Goal: Obtain resource: Obtain resource

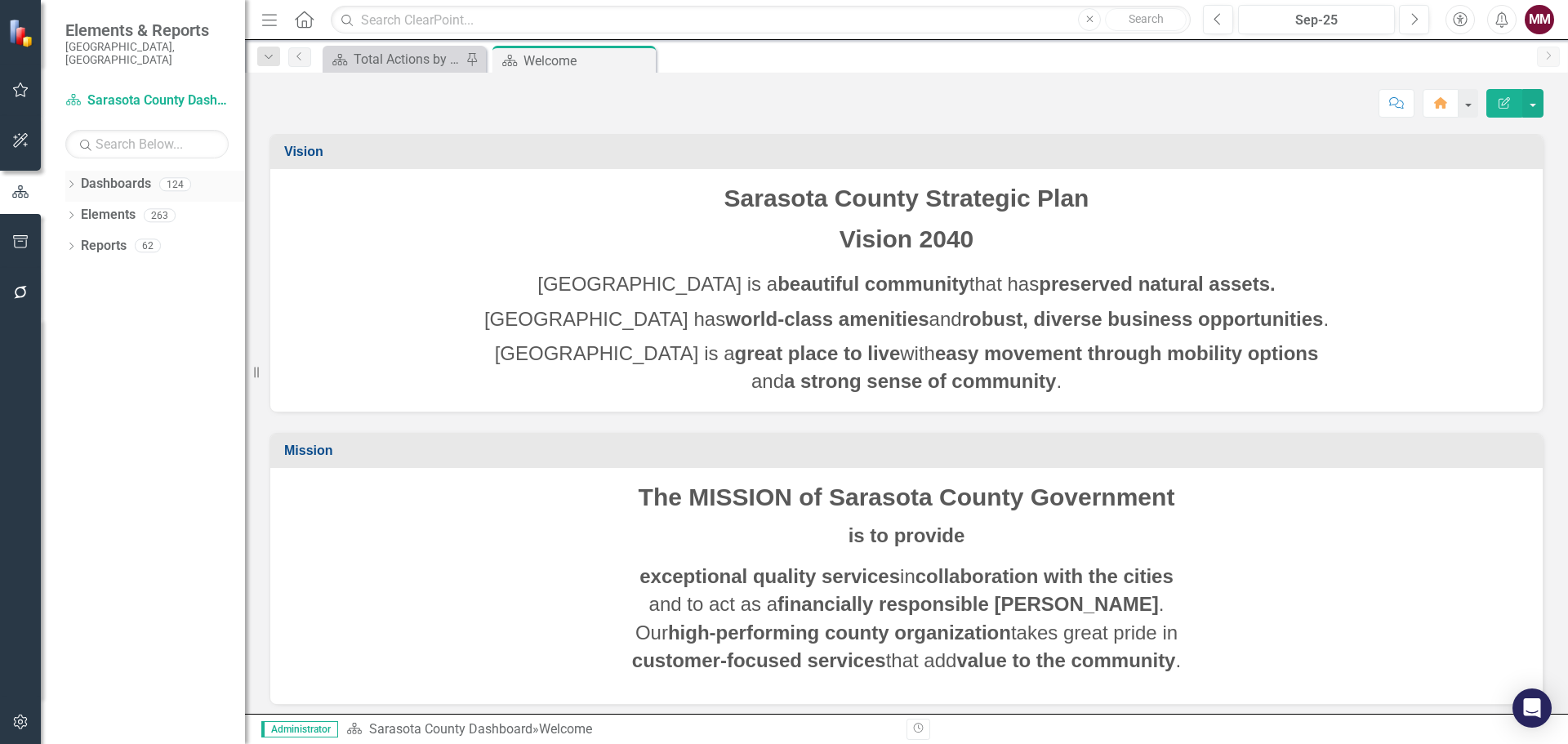
click at [71, 181] on icon "Dropdown" at bounding box center [70, 186] width 11 height 9
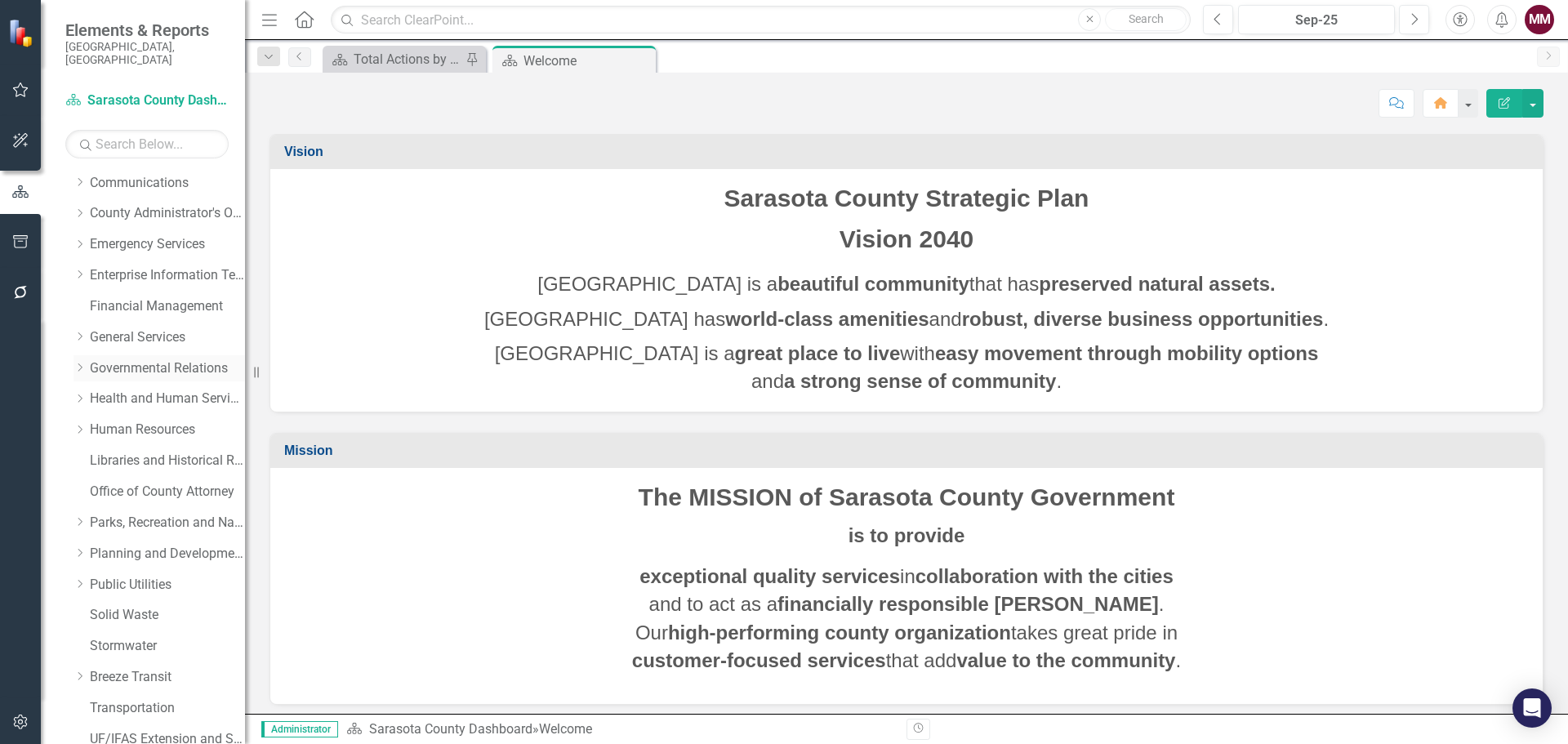
scroll to position [408, 0]
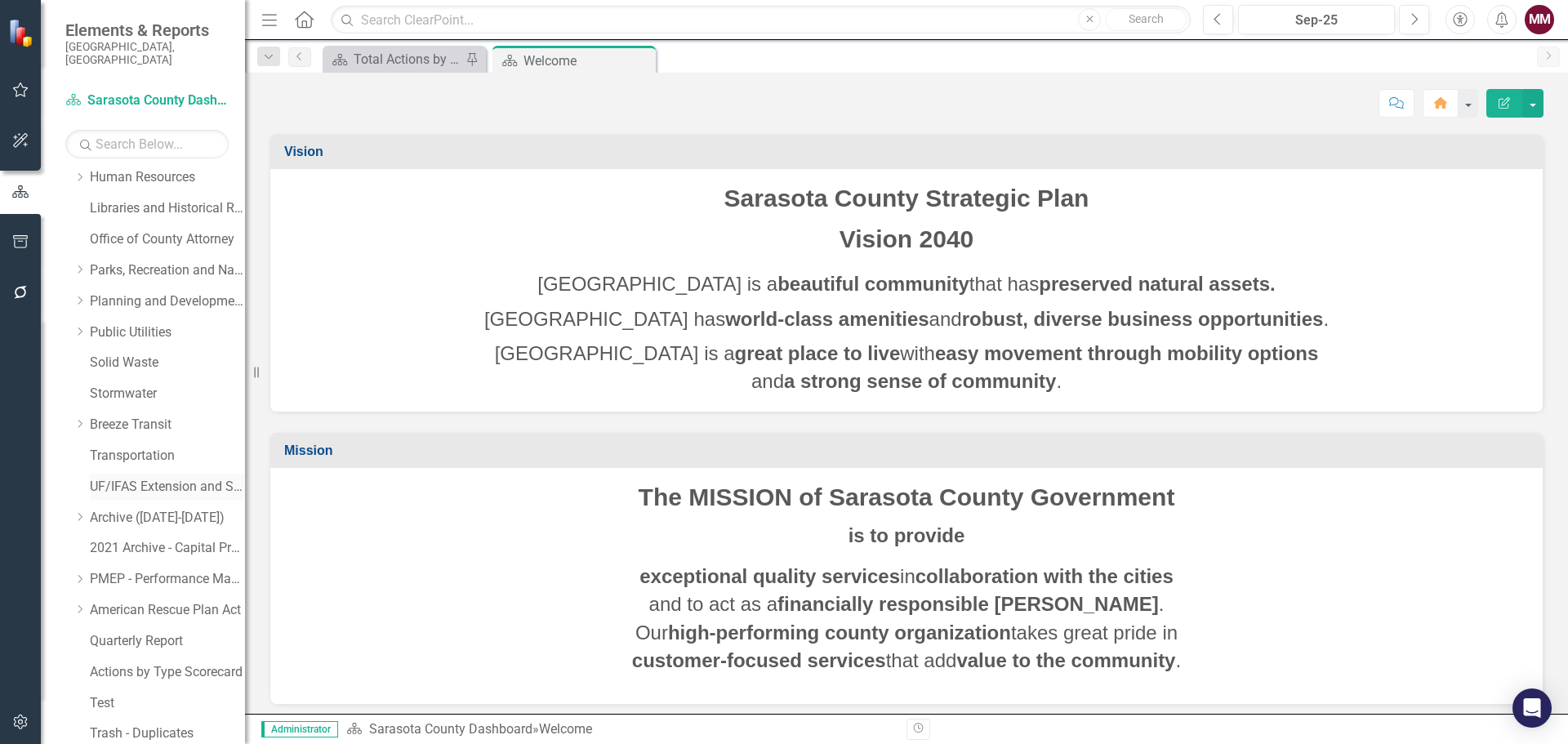
click at [136, 477] on link "UF/IFAS Extension and Sustainability" at bounding box center [167, 487] width 155 height 19
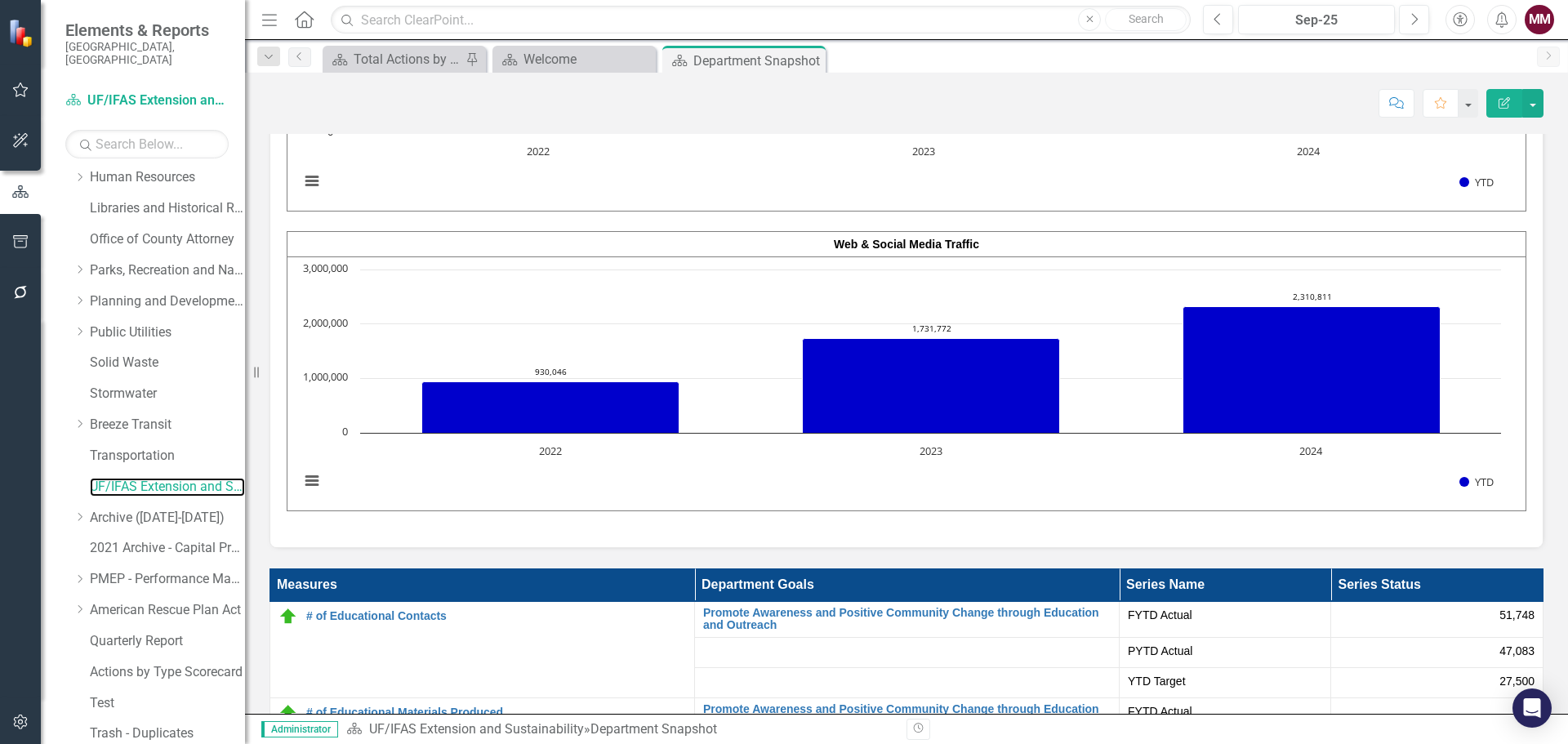
scroll to position [2858, 0]
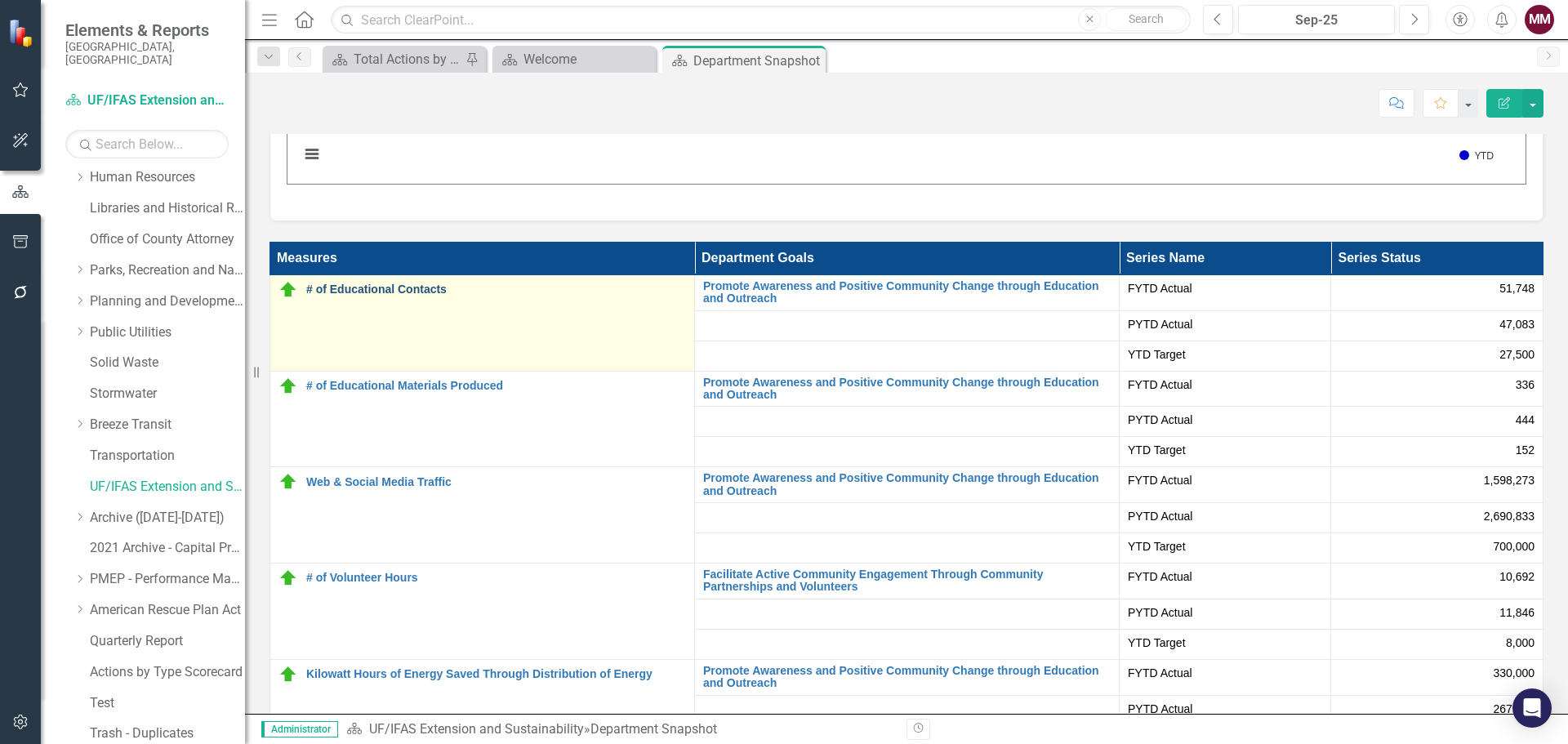
click at [345, 283] on link "# of Educational Contacts" at bounding box center [496, 289] width 379 height 12
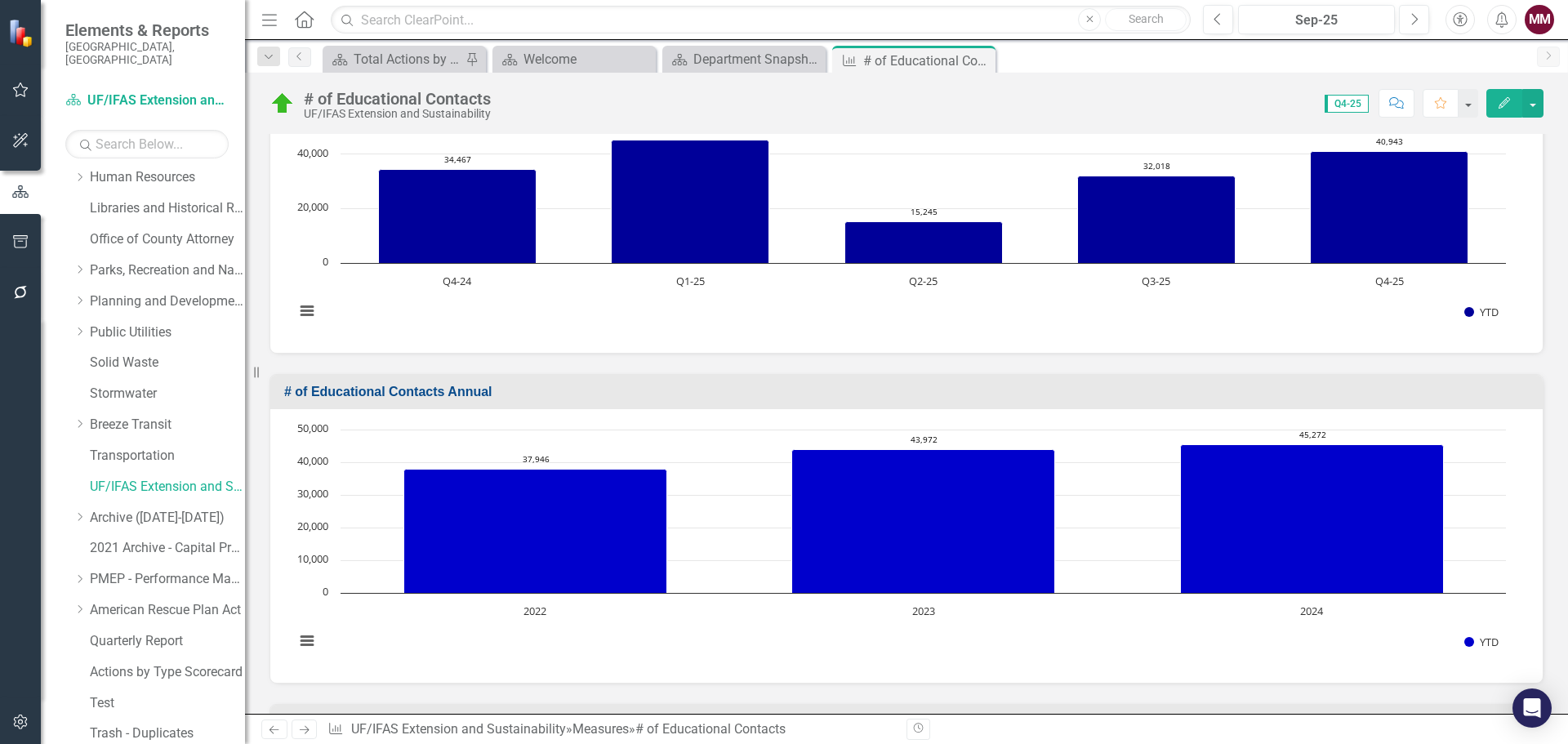
scroll to position [571, 0]
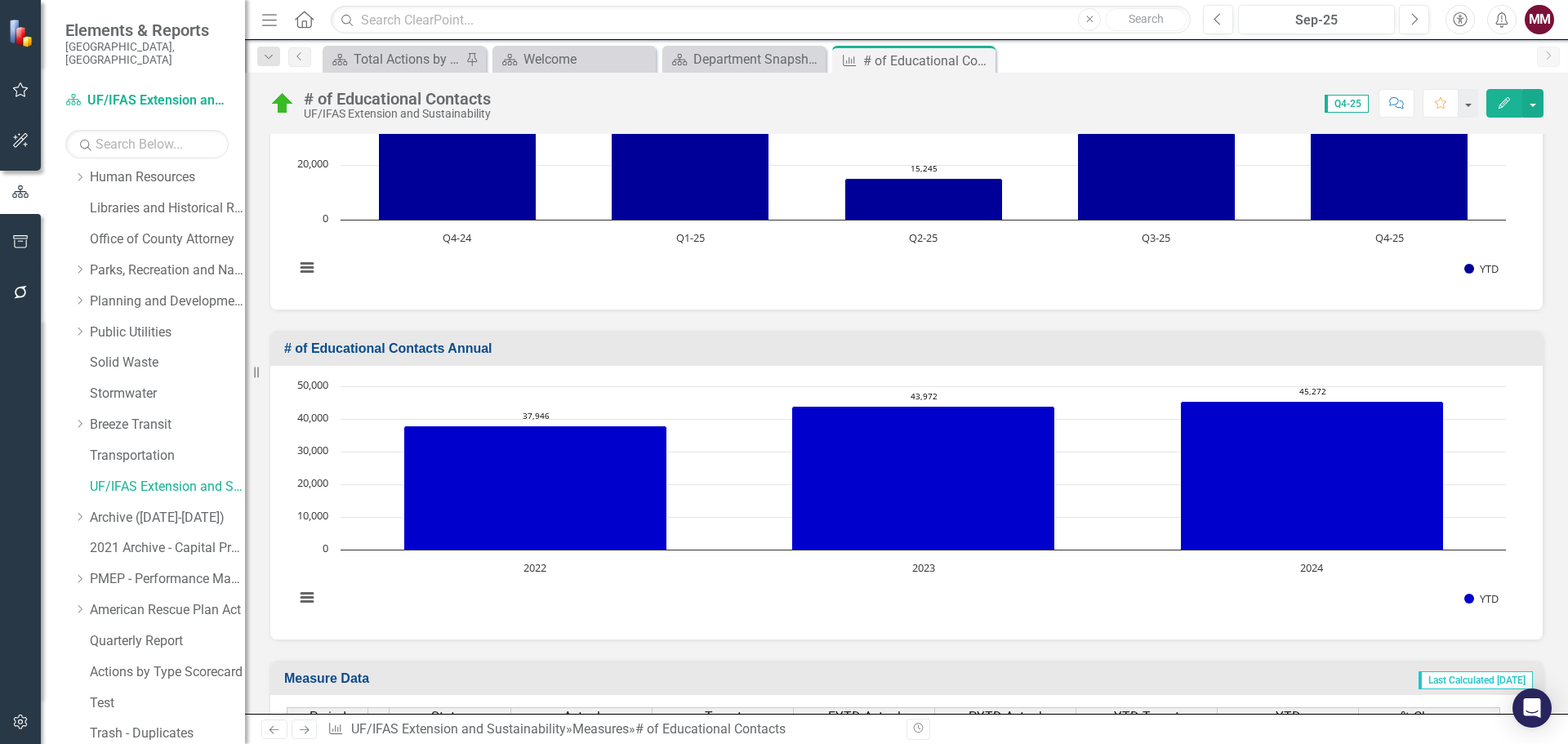
click at [695, 501] on rect "Interactive chart" at bounding box center [900, 501] width 1228 height 245
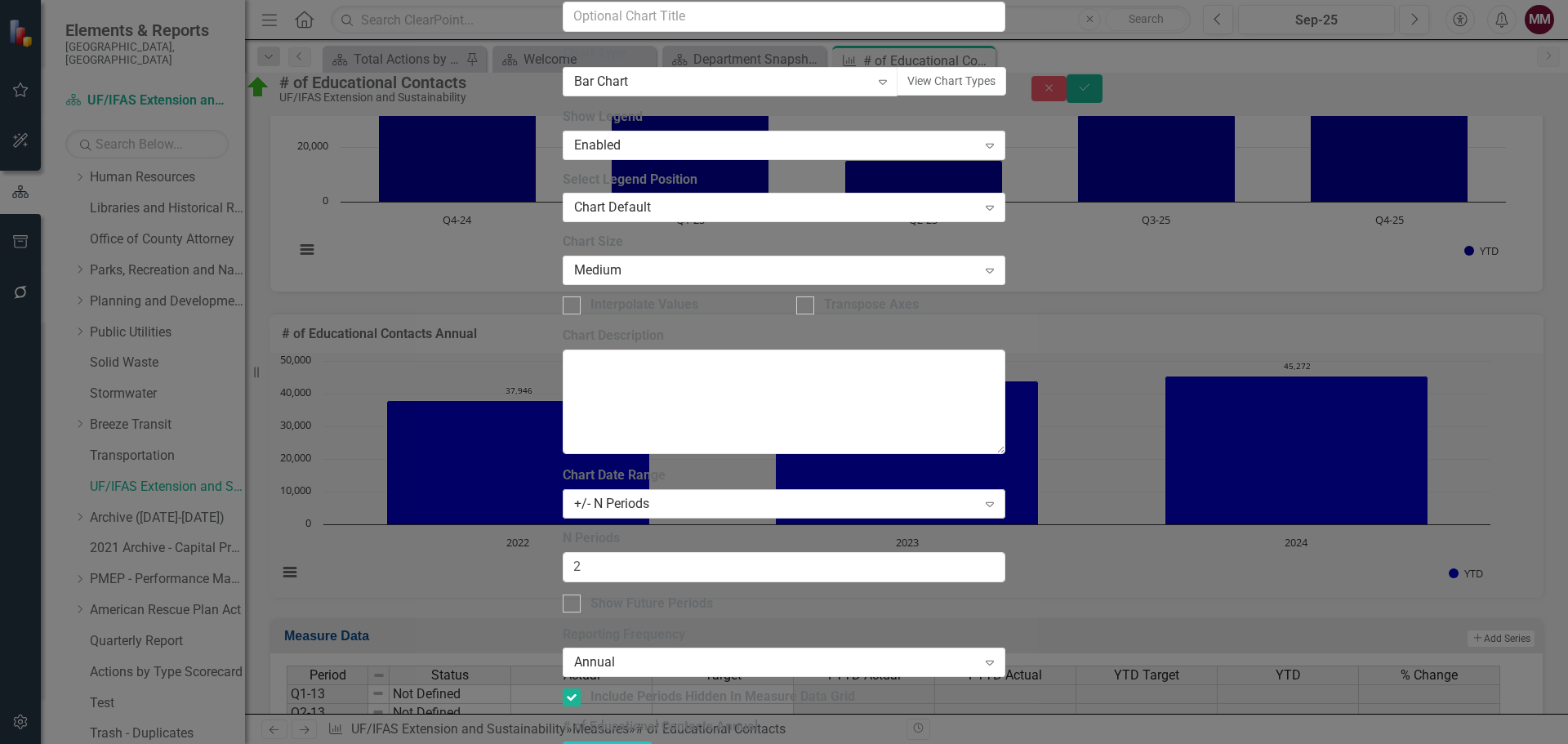
click at [692, 495] on div "+/- N Periods" at bounding box center [775, 504] width 403 height 19
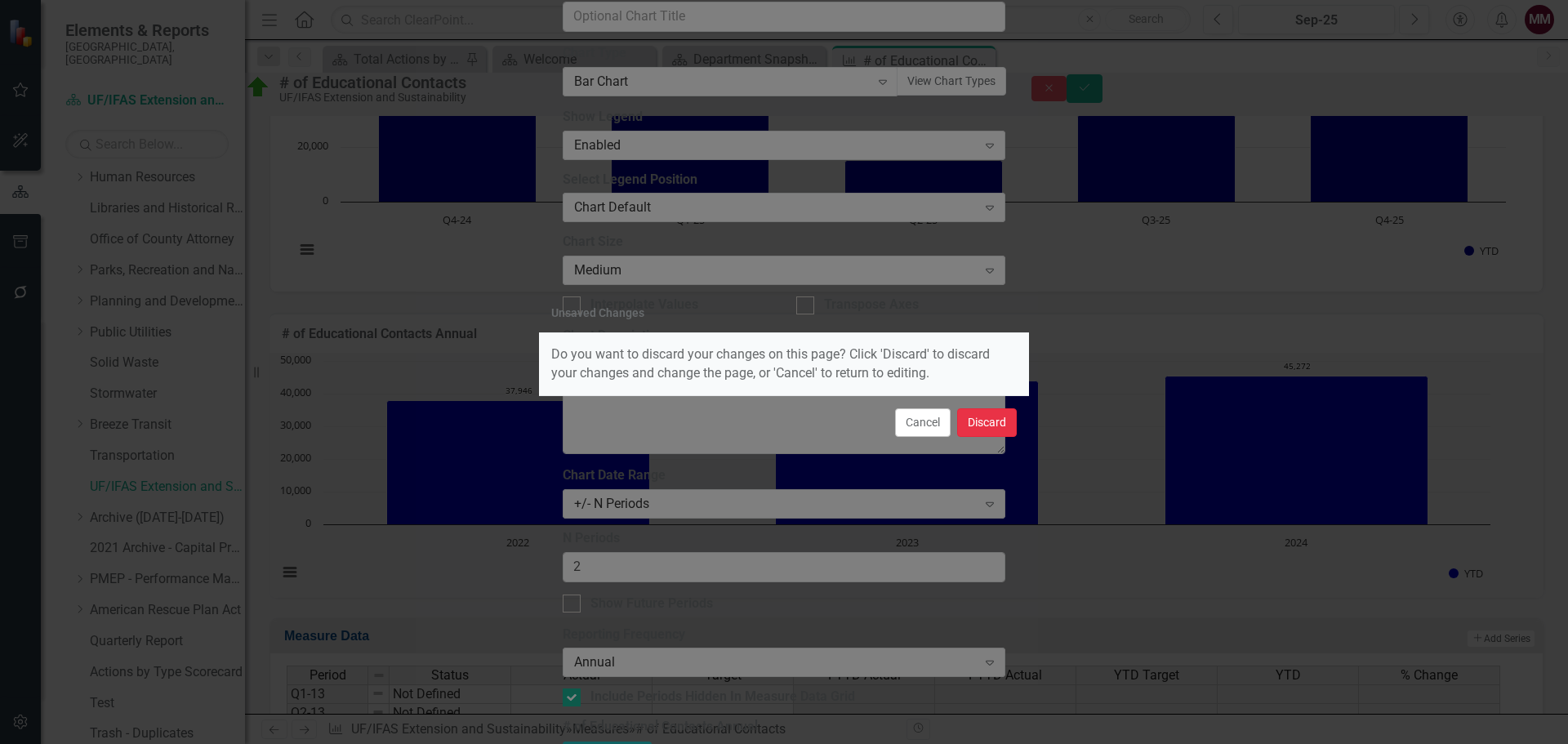
click at [983, 431] on button "Discard" at bounding box center [986, 422] width 60 height 29
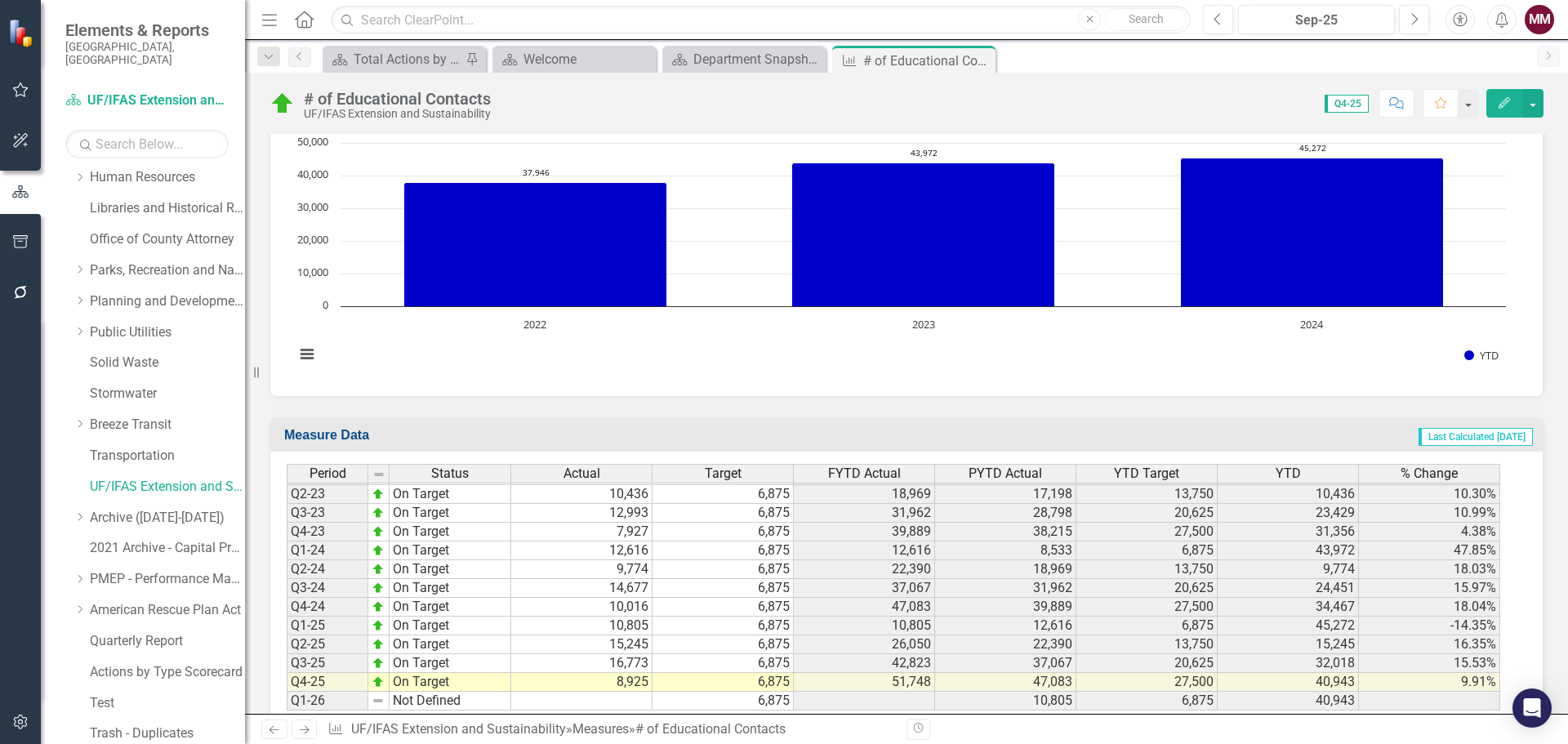
scroll to position [853, 0]
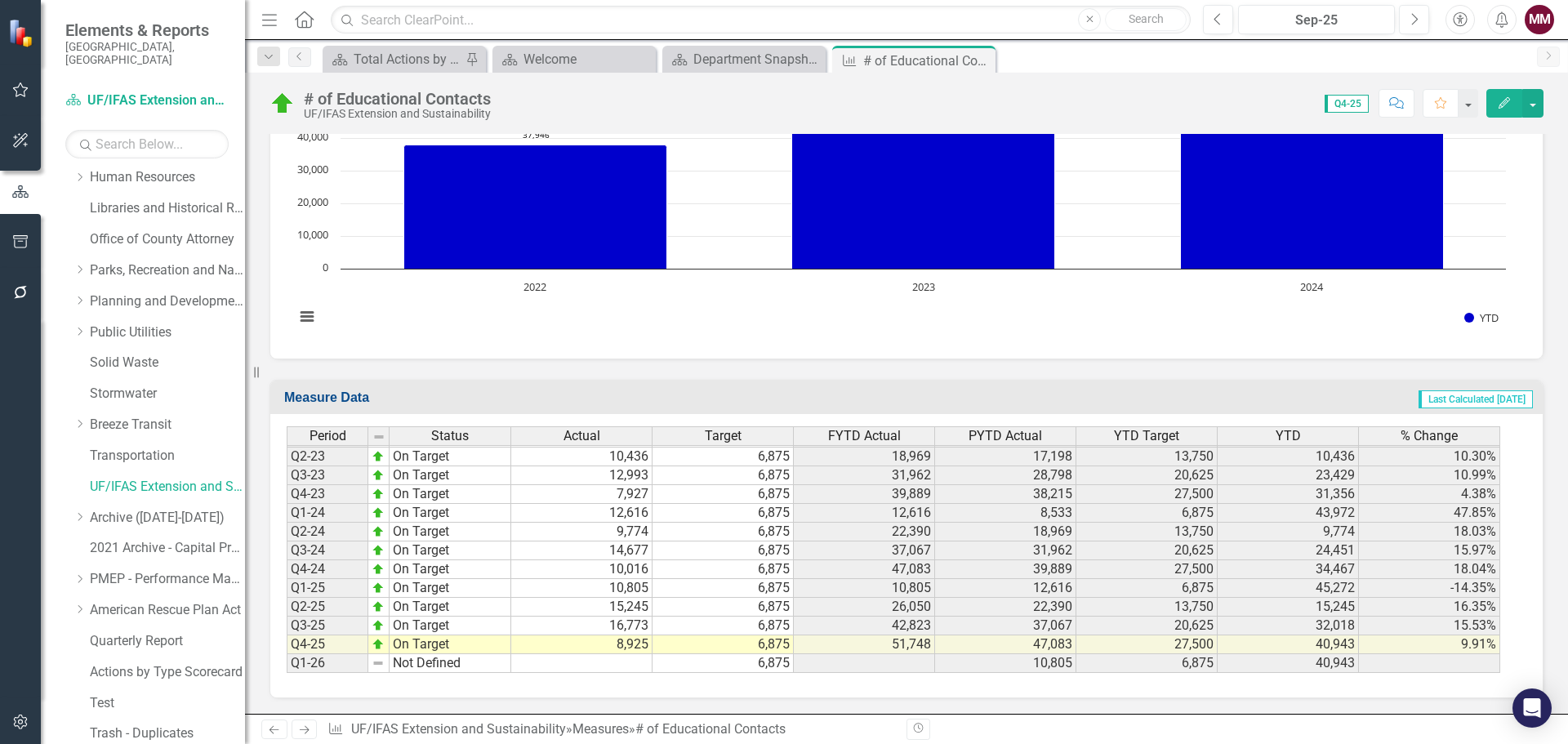
click at [756, 330] on rect "Interactive chart" at bounding box center [900, 220] width 1228 height 245
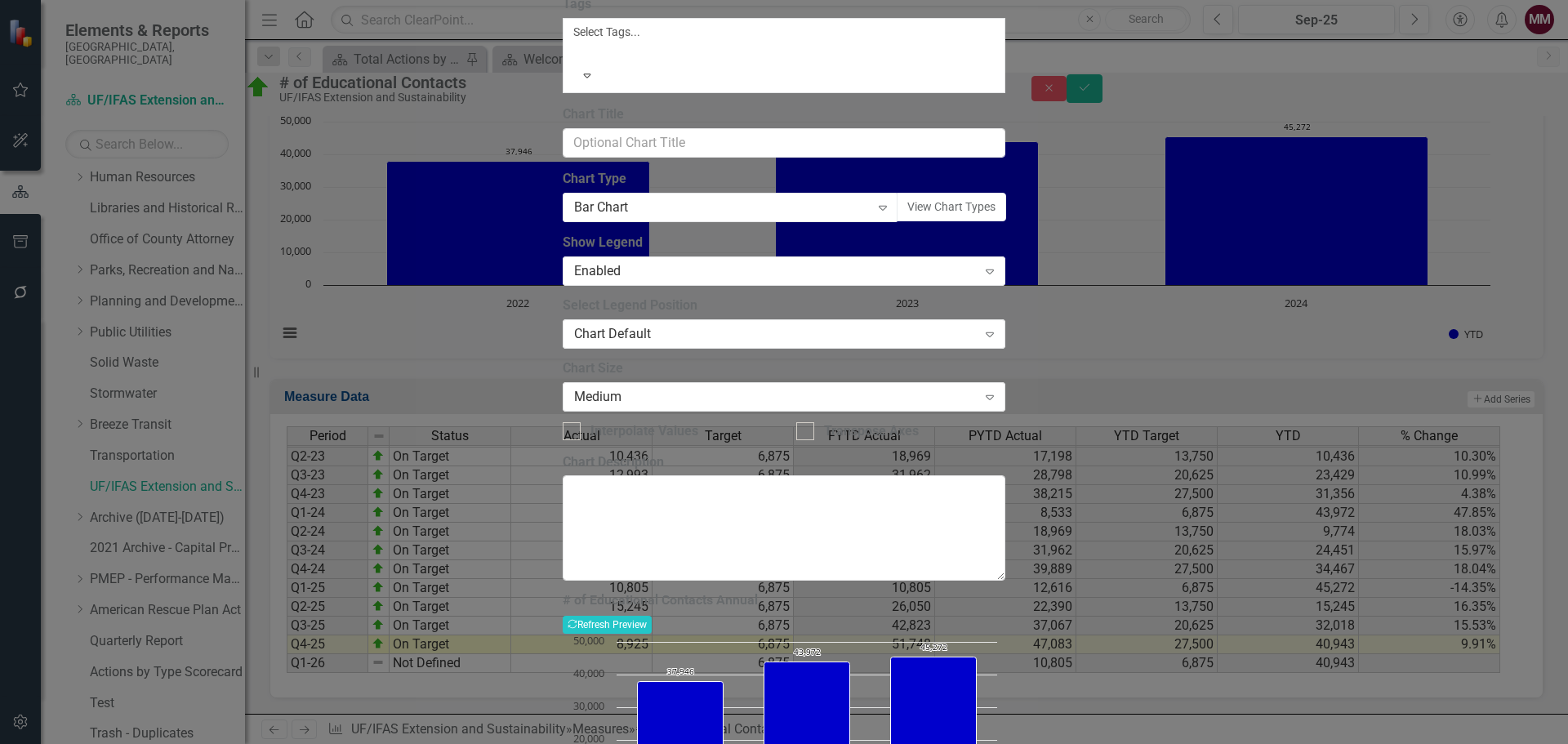
scroll to position [858, 0]
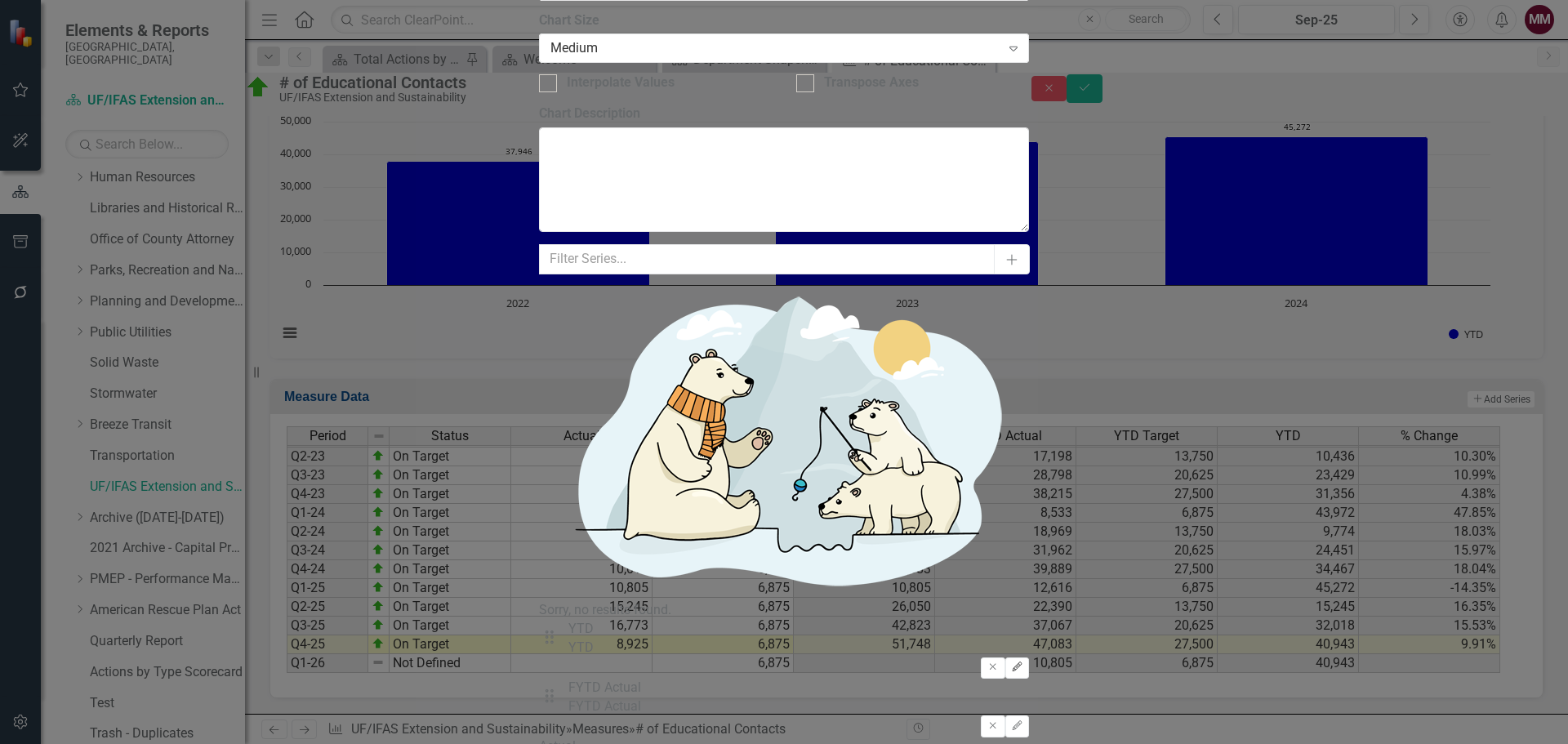
click at [1024, 662] on icon "Edit" at bounding box center [1018, 667] width 12 height 10
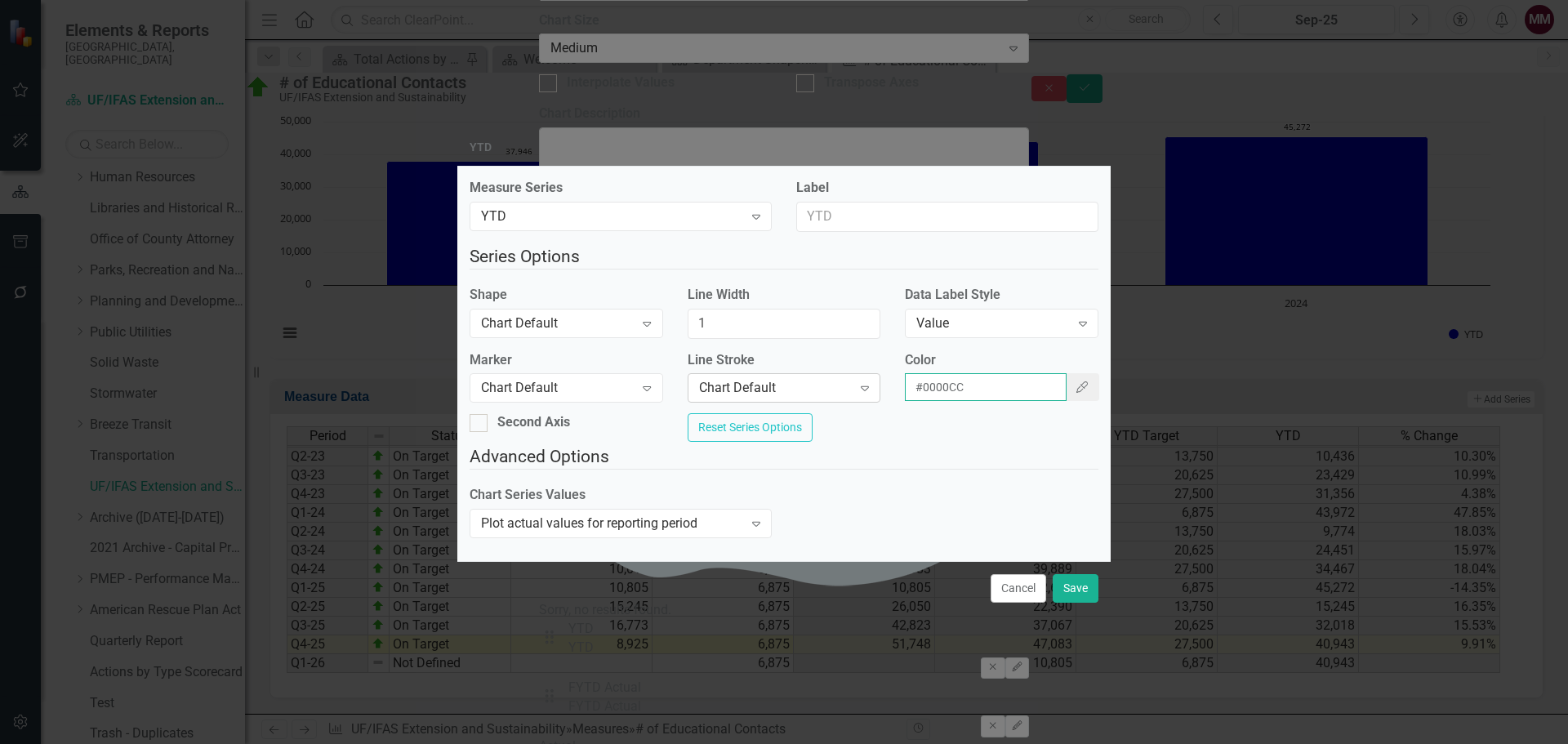
drag, startPoint x: 900, startPoint y: 388, endPoint x: 817, endPoint y: 380, distance: 83.4
click at [817, 380] on div "Marker Chart Default Expand Line Stroke Chart Default Expand Color #0000CC Colo…" at bounding box center [784, 382] width 654 height 63
click at [1082, 599] on button "Save" at bounding box center [1076, 588] width 46 height 29
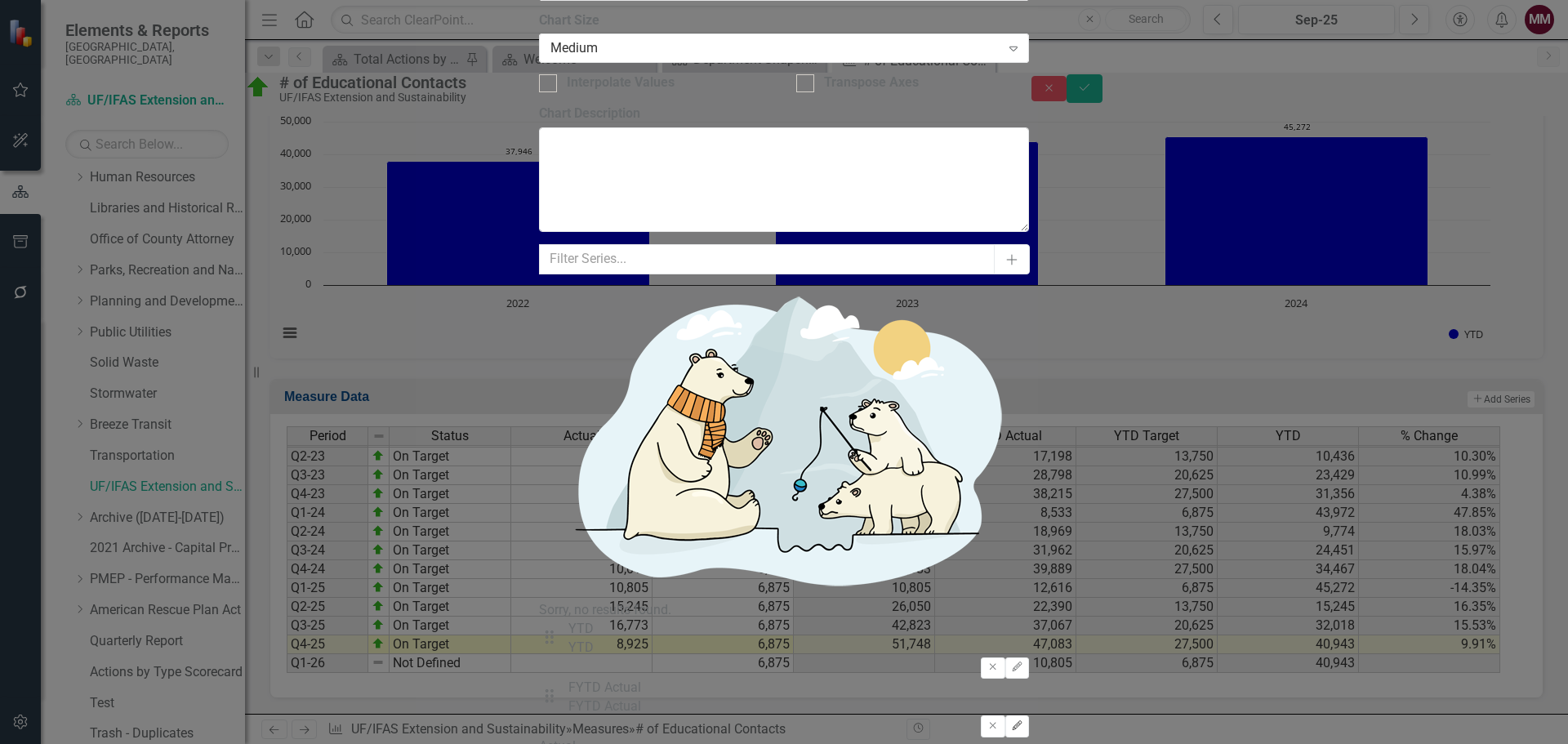
click at [1024, 721] on icon "Edit" at bounding box center [1018, 726] width 12 height 10
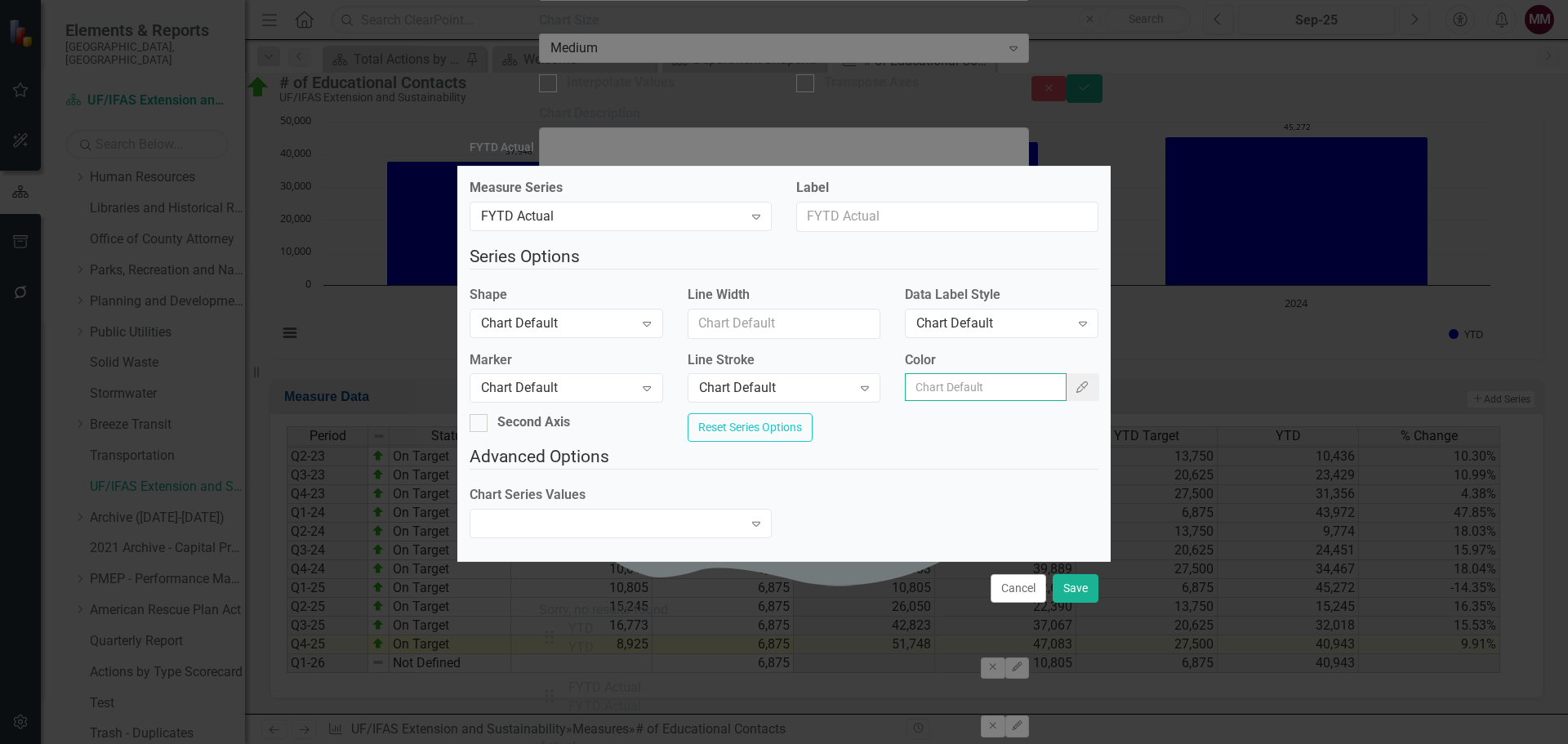
click at [946, 373] on input "Color" at bounding box center [985, 387] width 161 height 28
paste input "#0000CC"
type input "#0000CC"
click at [1064, 602] on button "Save" at bounding box center [1076, 588] width 46 height 29
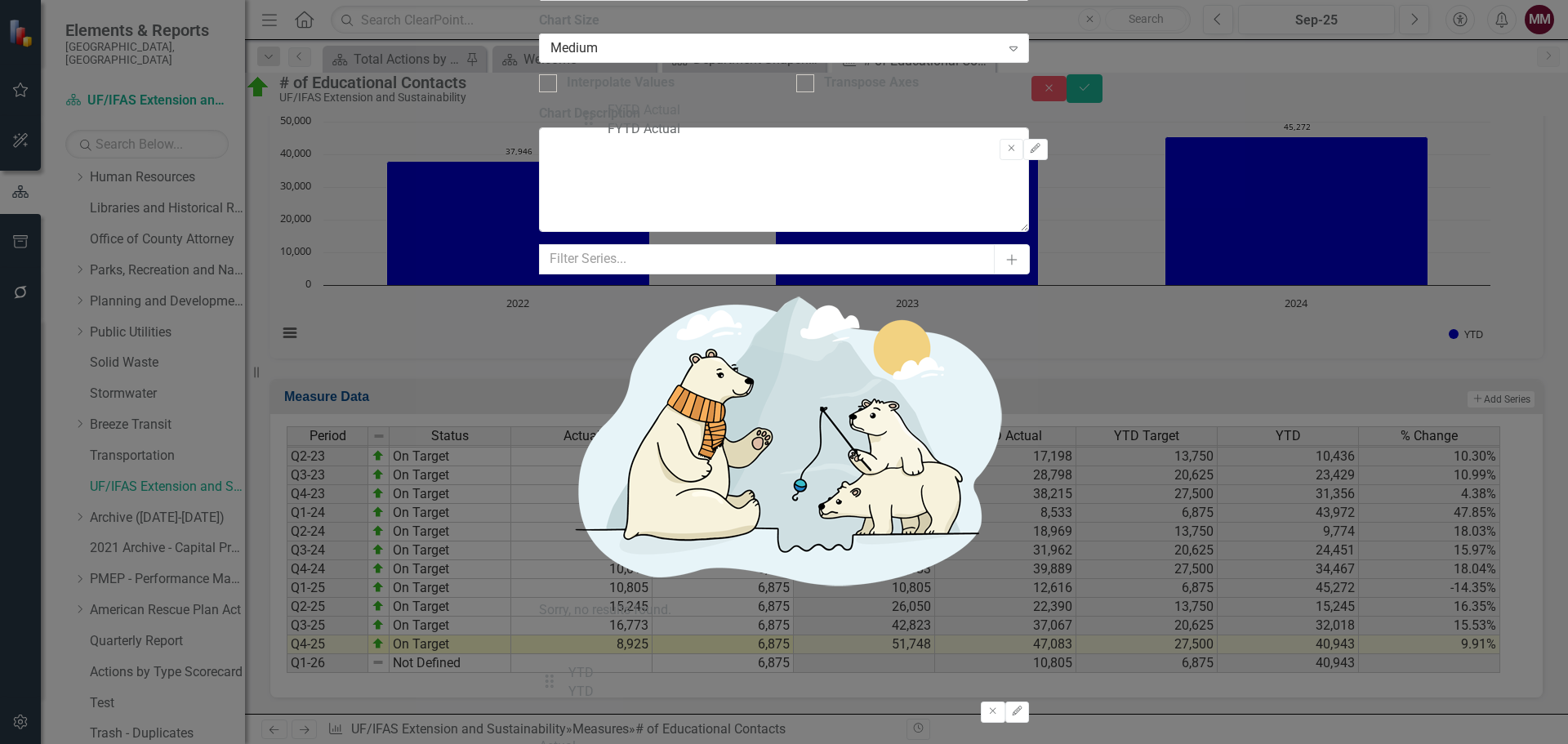
drag, startPoint x: 596, startPoint y: 177, endPoint x: 594, endPoint y: 124, distance: 53.0
click at [594, 620] on div "Drag YTD YTD Remove Edit Drag FYTD Actual FYTD Actual Remove Edit" at bounding box center [784, 678] width 490 height 117
click at [993, 721] on icon "Remove" at bounding box center [992, 726] width 12 height 10
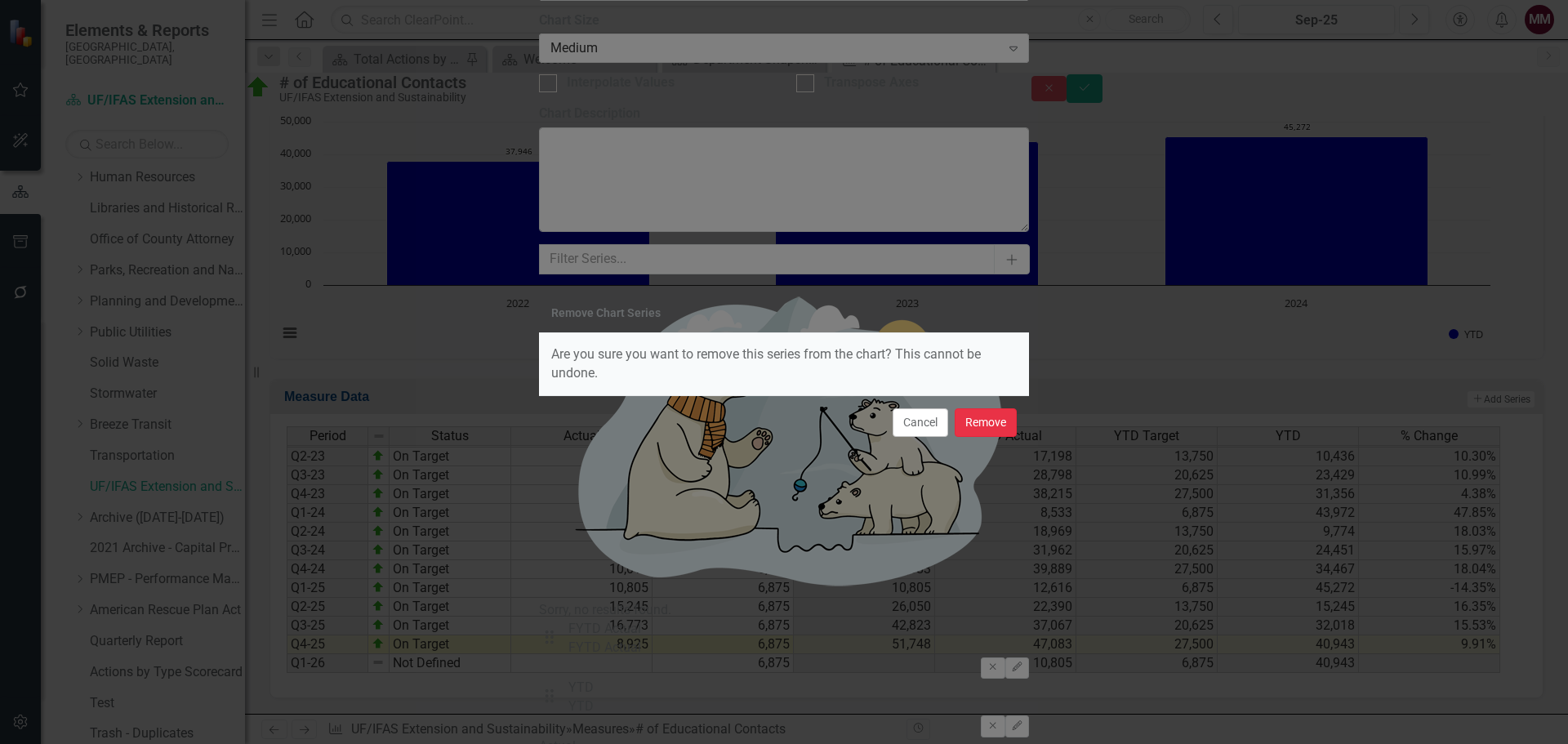
click at [995, 426] on button "Remove" at bounding box center [985, 422] width 62 height 29
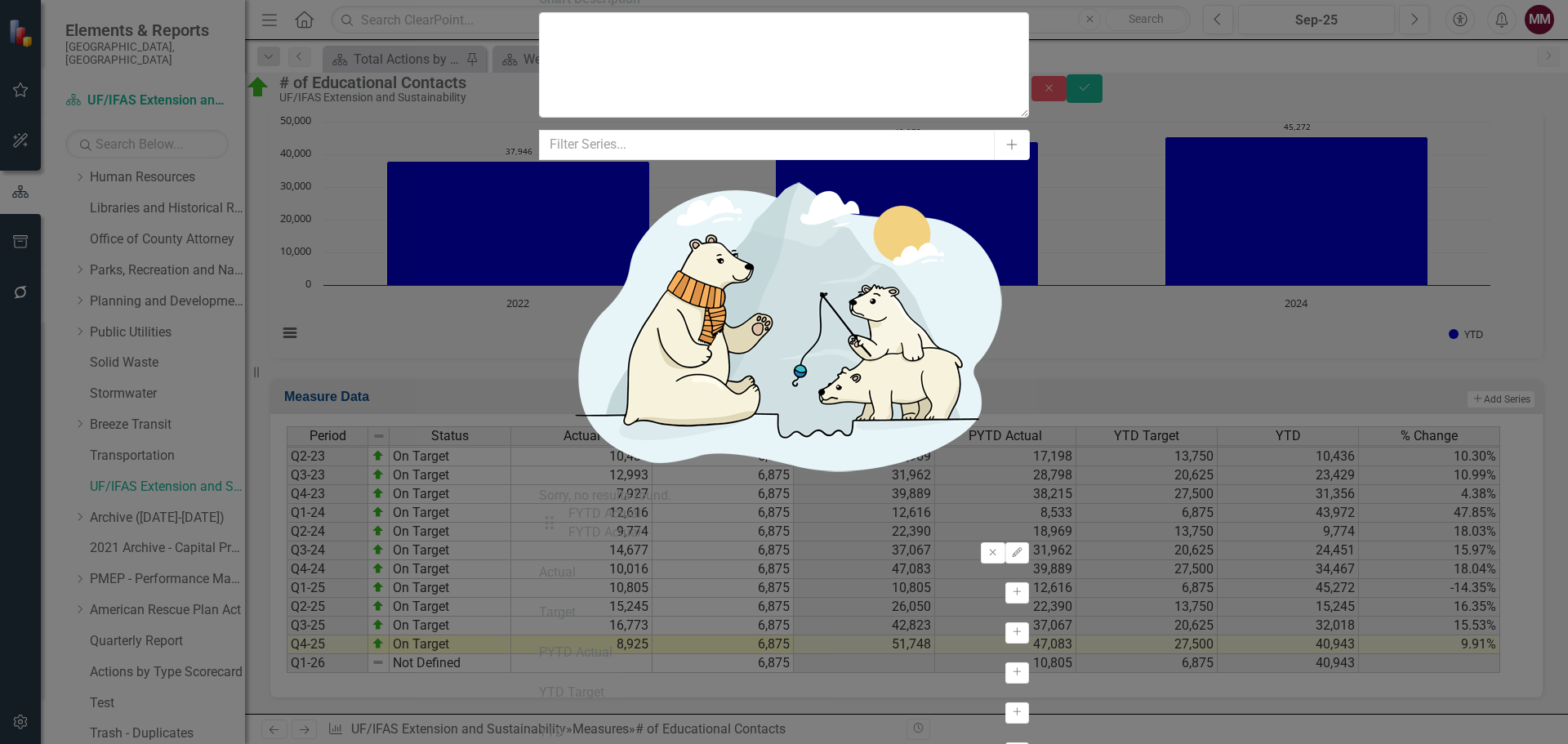
checkbox input "true"
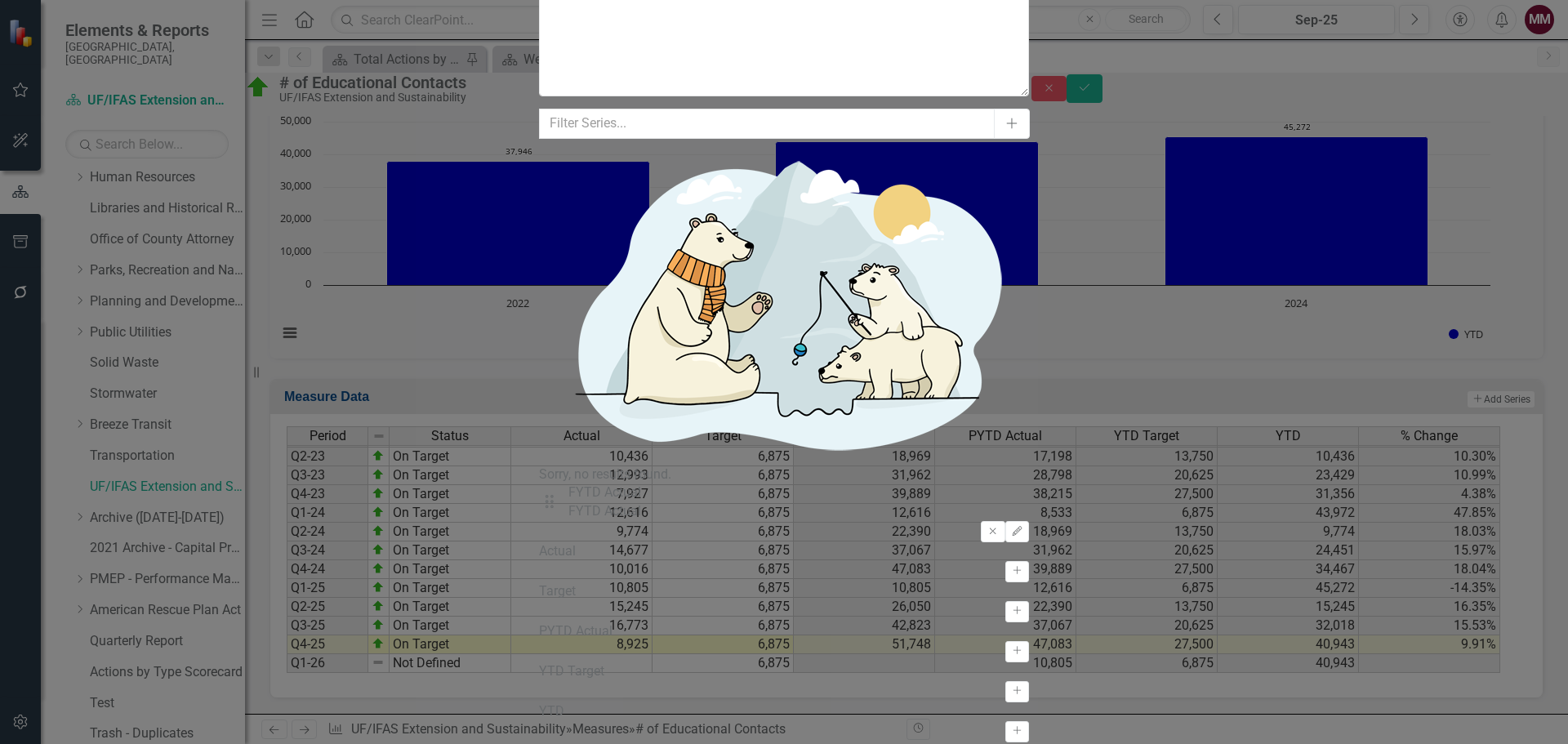
scroll to position [27, 0]
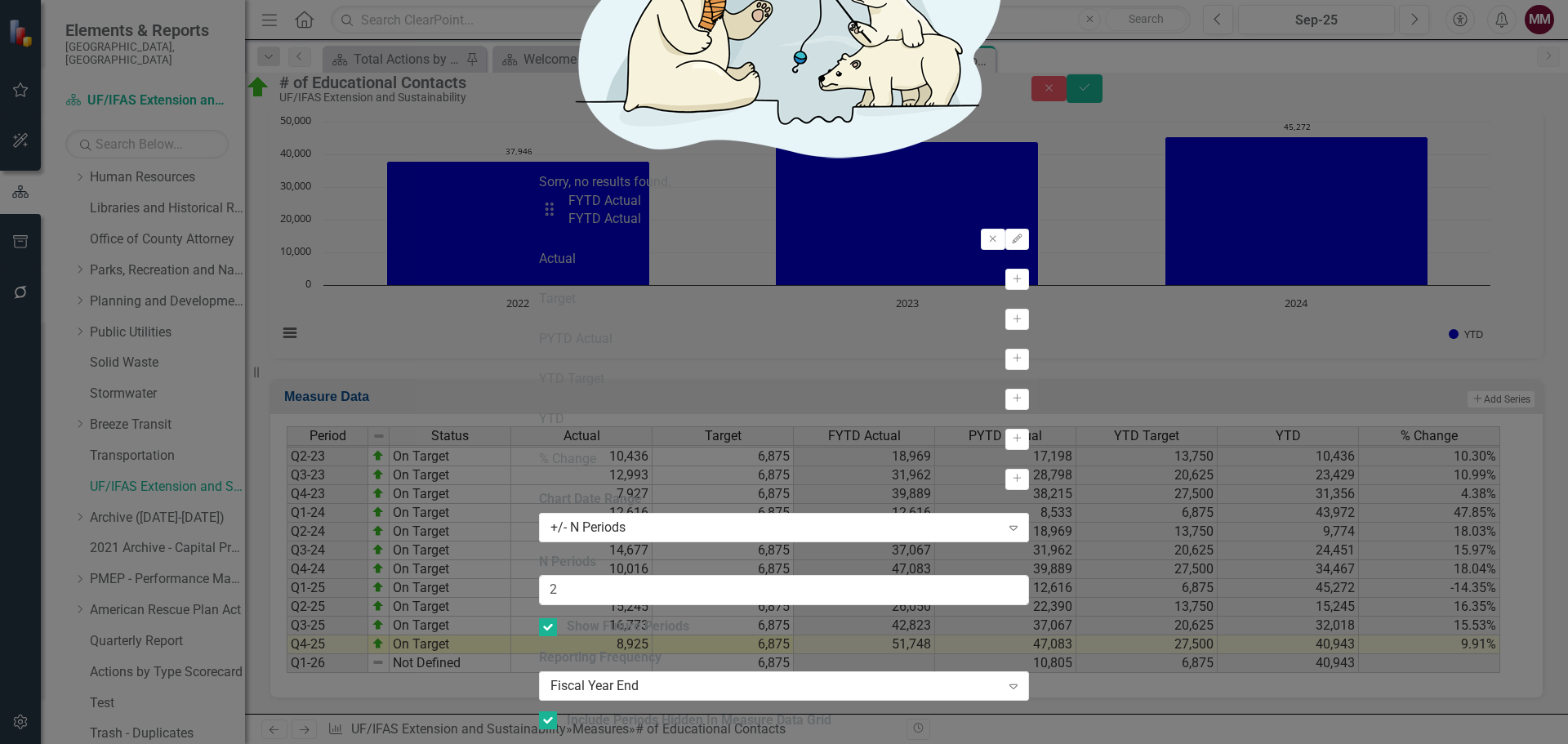
drag, startPoint x: 918, startPoint y: 258, endPoint x: 673, endPoint y: 253, distance: 245.1
click at [1024, 234] on icon "Edit" at bounding box center [1018, 239] width 12 height 10
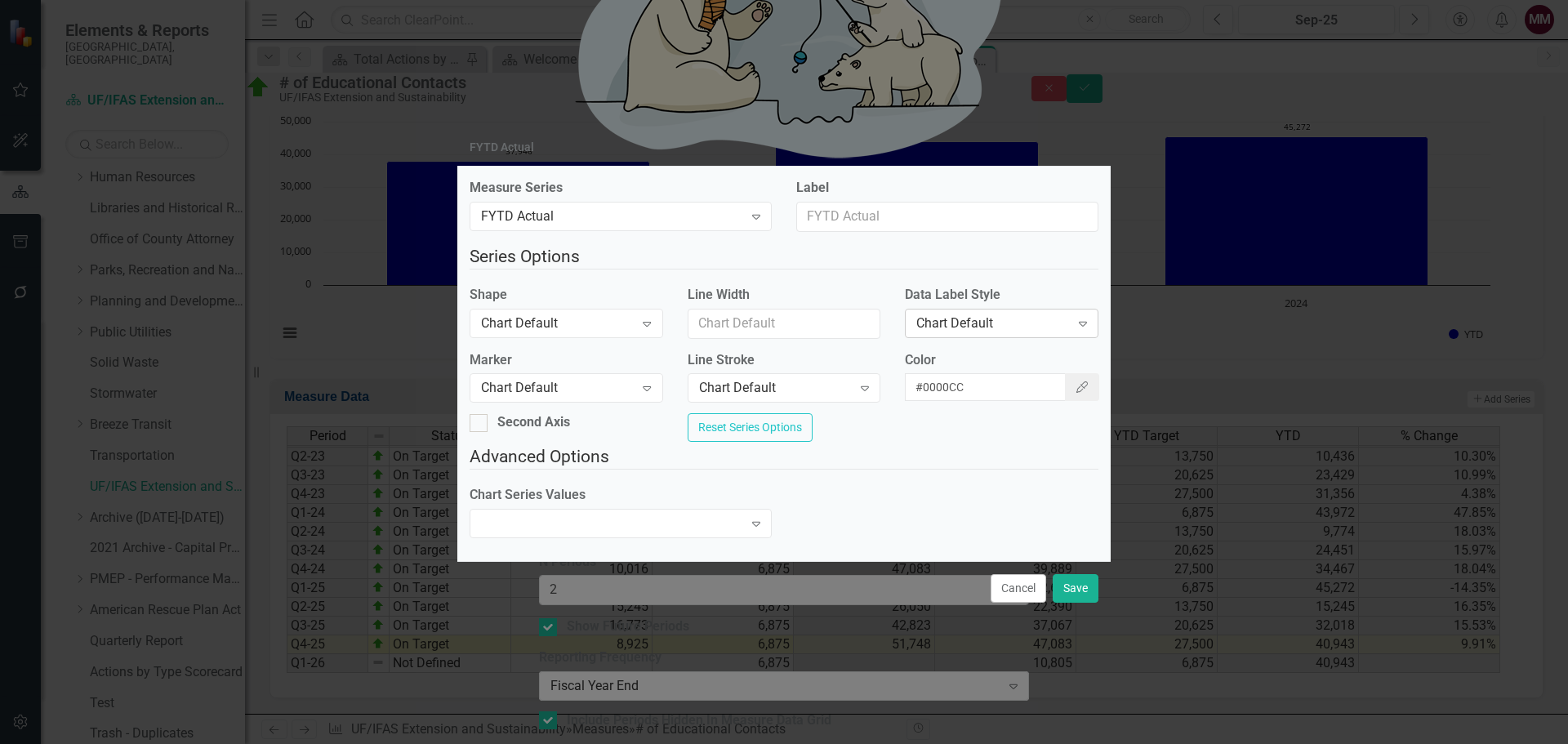
click at [1011, 321] on div "Chart Default" at bounding box center [992, 323] width 153 height 19
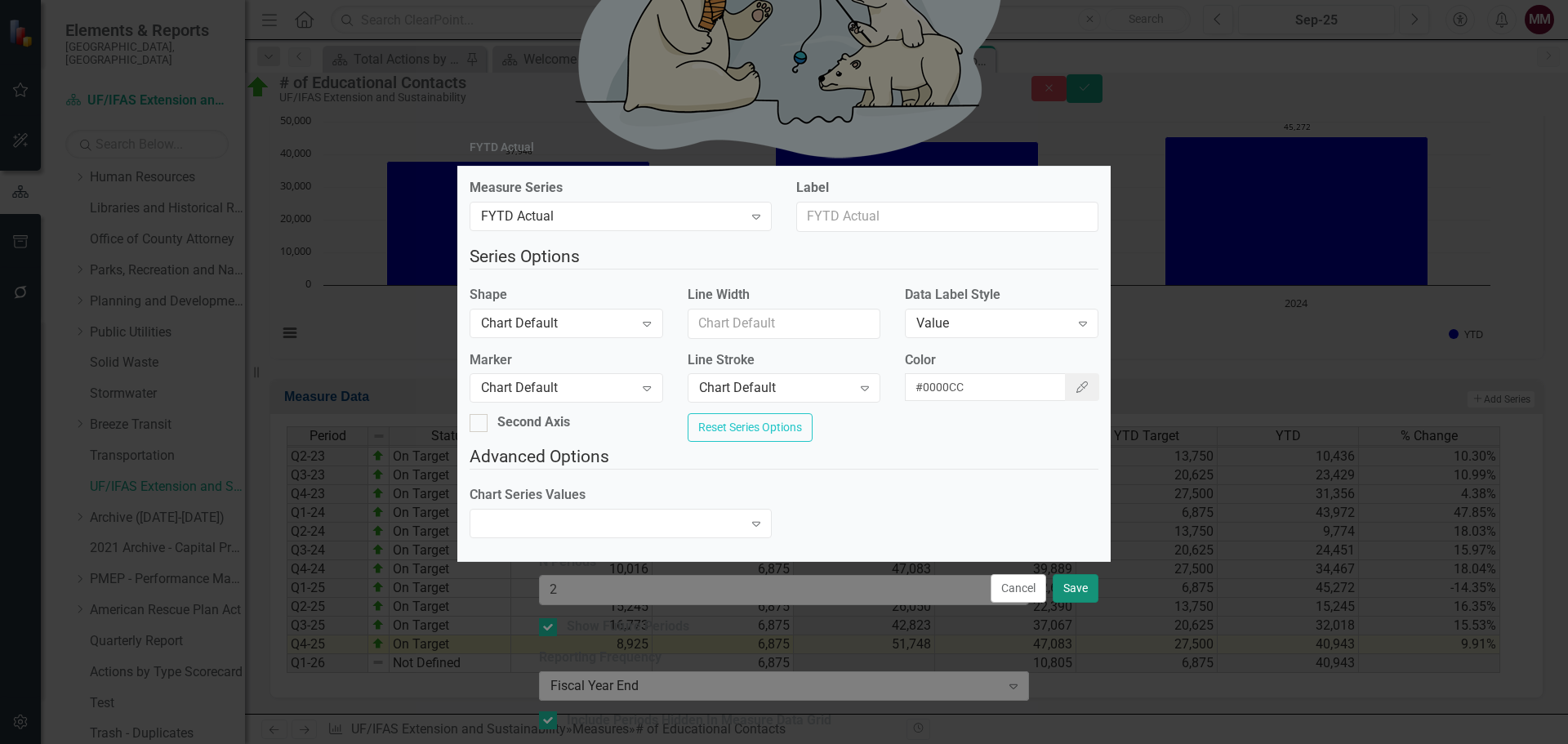
click at [1060, 602] on button "Save" at bounding box center [1076, 588] width 46 height 29
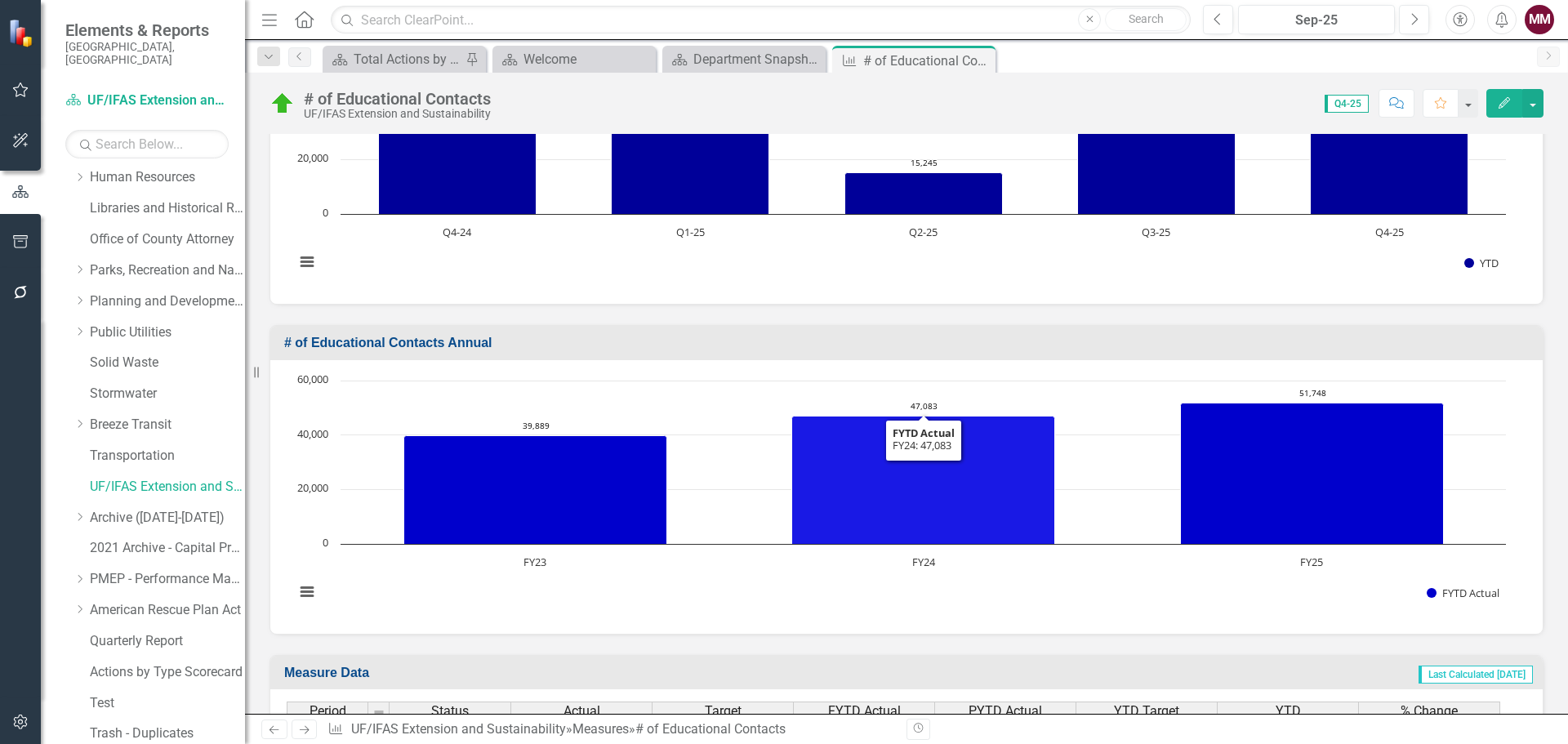
scroll to position [444, 0]
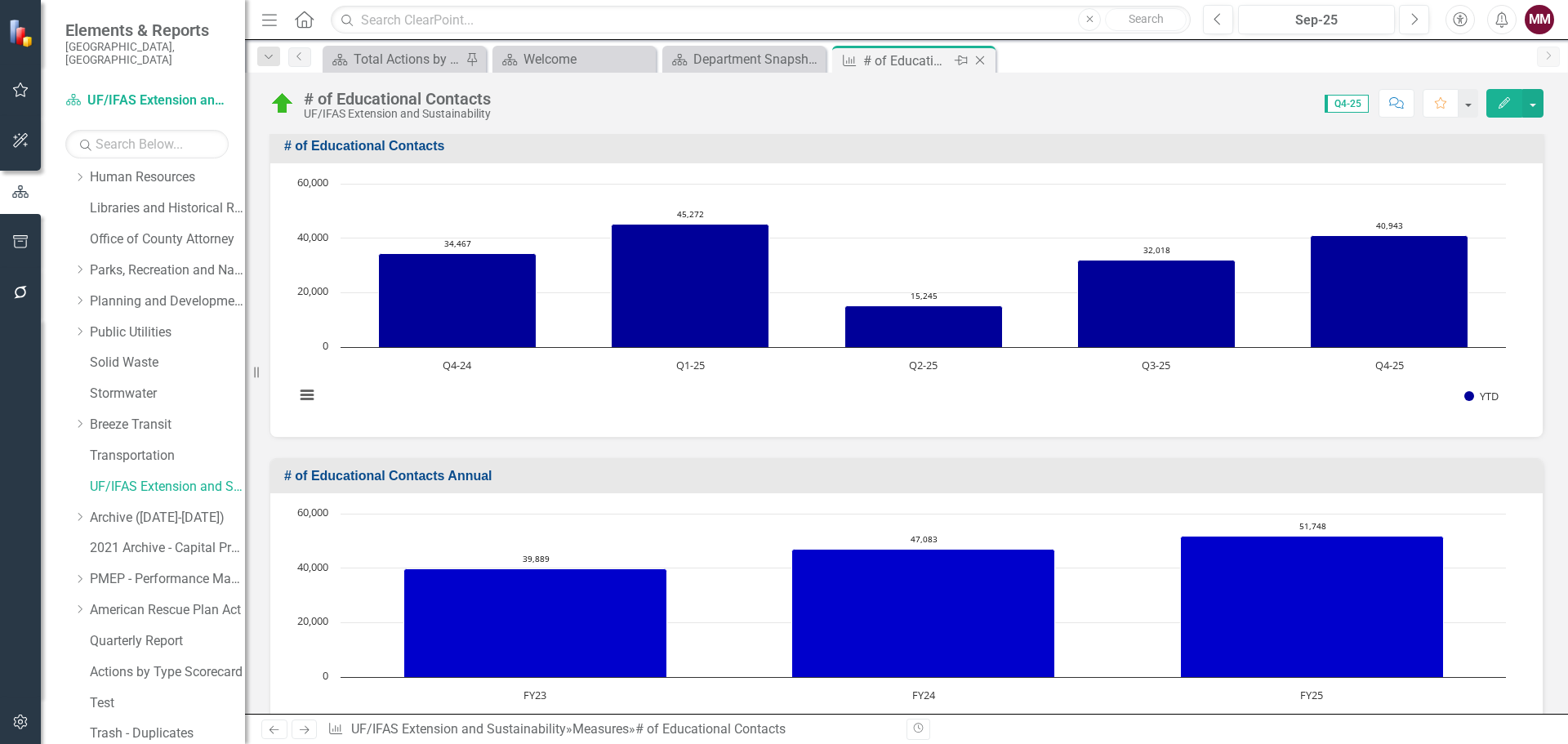
click at [977, 65] on icon "Close" at bounding box center [979, 60] width 16 height 13
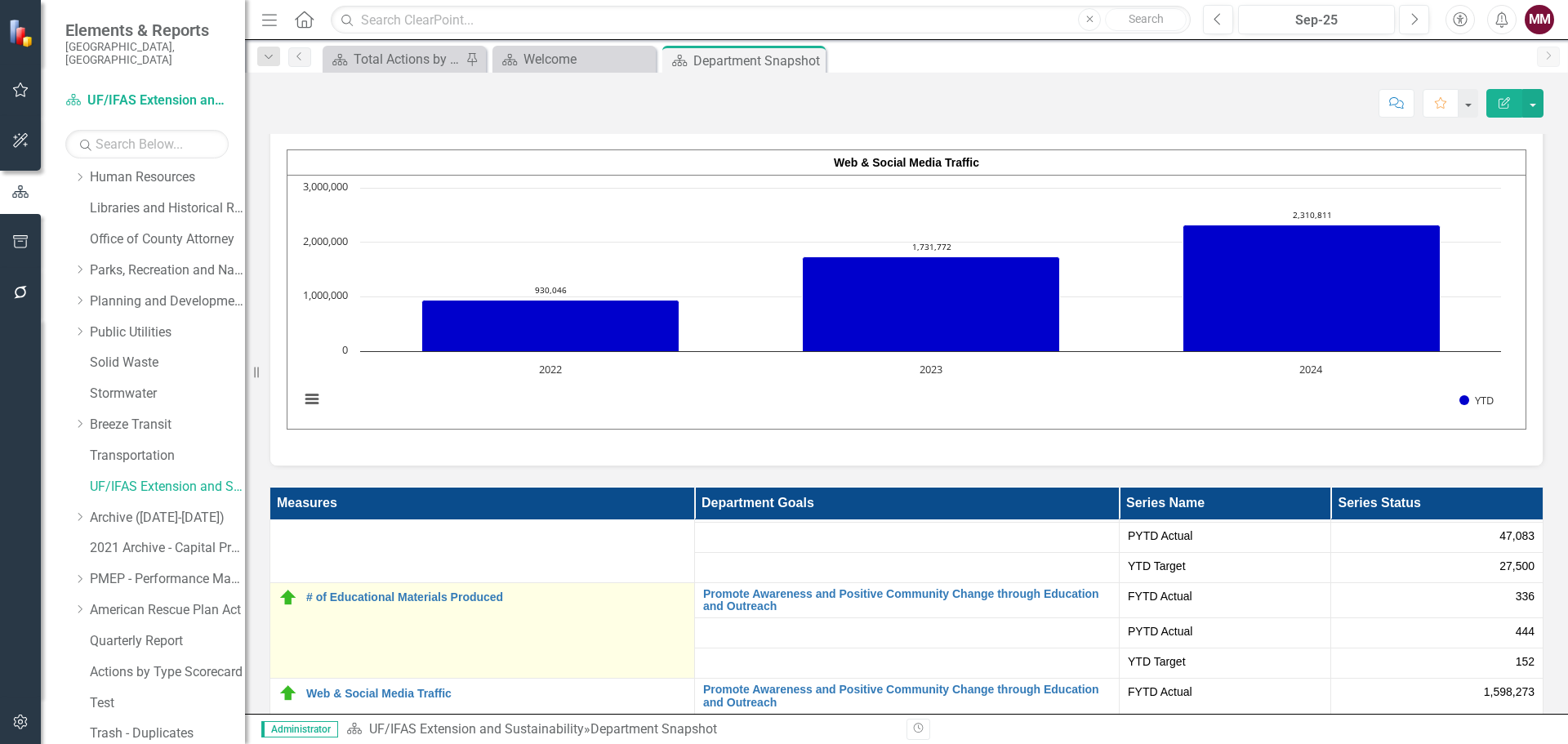
scroll to position [52, 0]
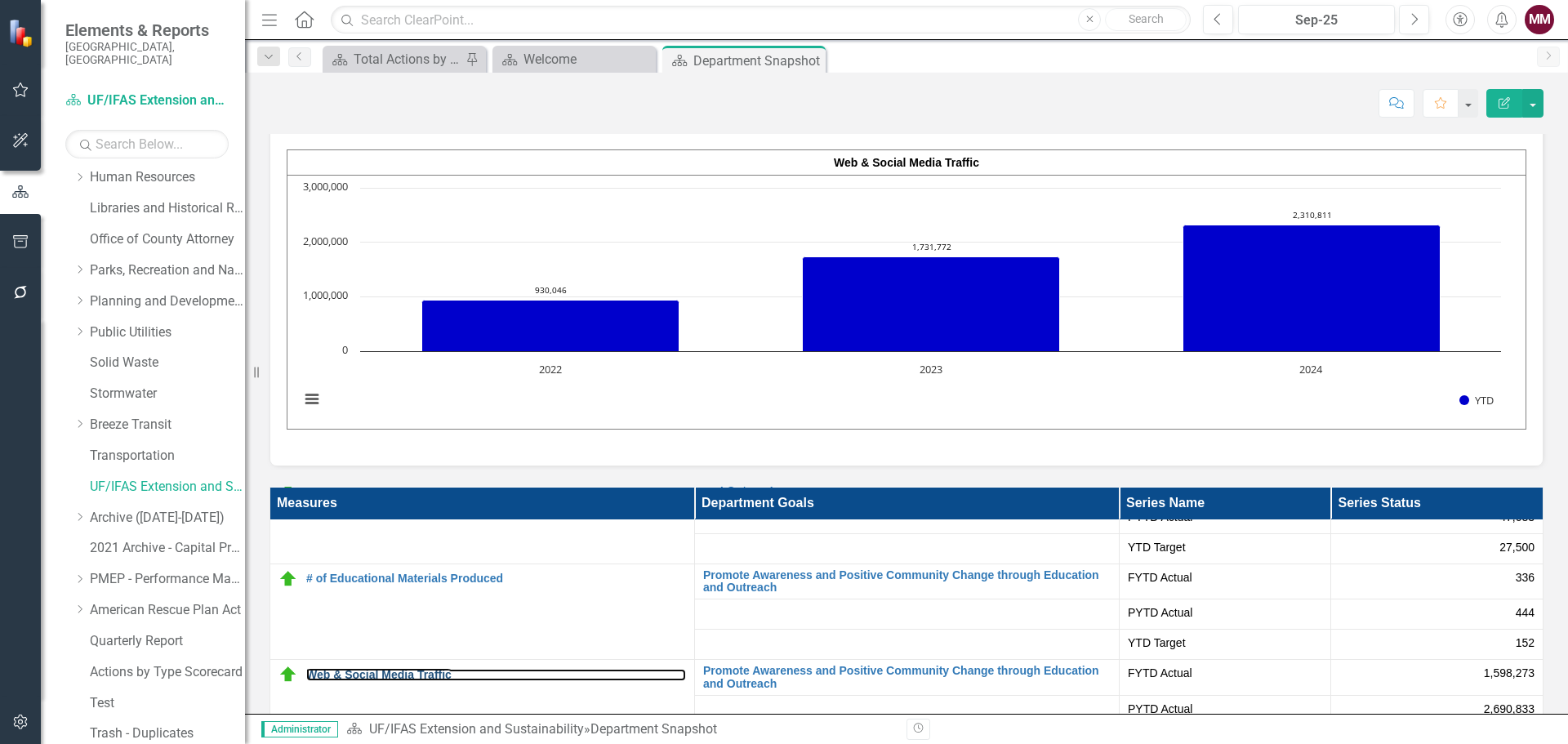
drag, startPoint x: 398, startPoint y: 660, endPoint x: 781, endPoint y: 723, distance: 388.1
click at [398, 668] on link "Web & Social Media Traffic" at bounding box center [496, 675] width 379 height 12
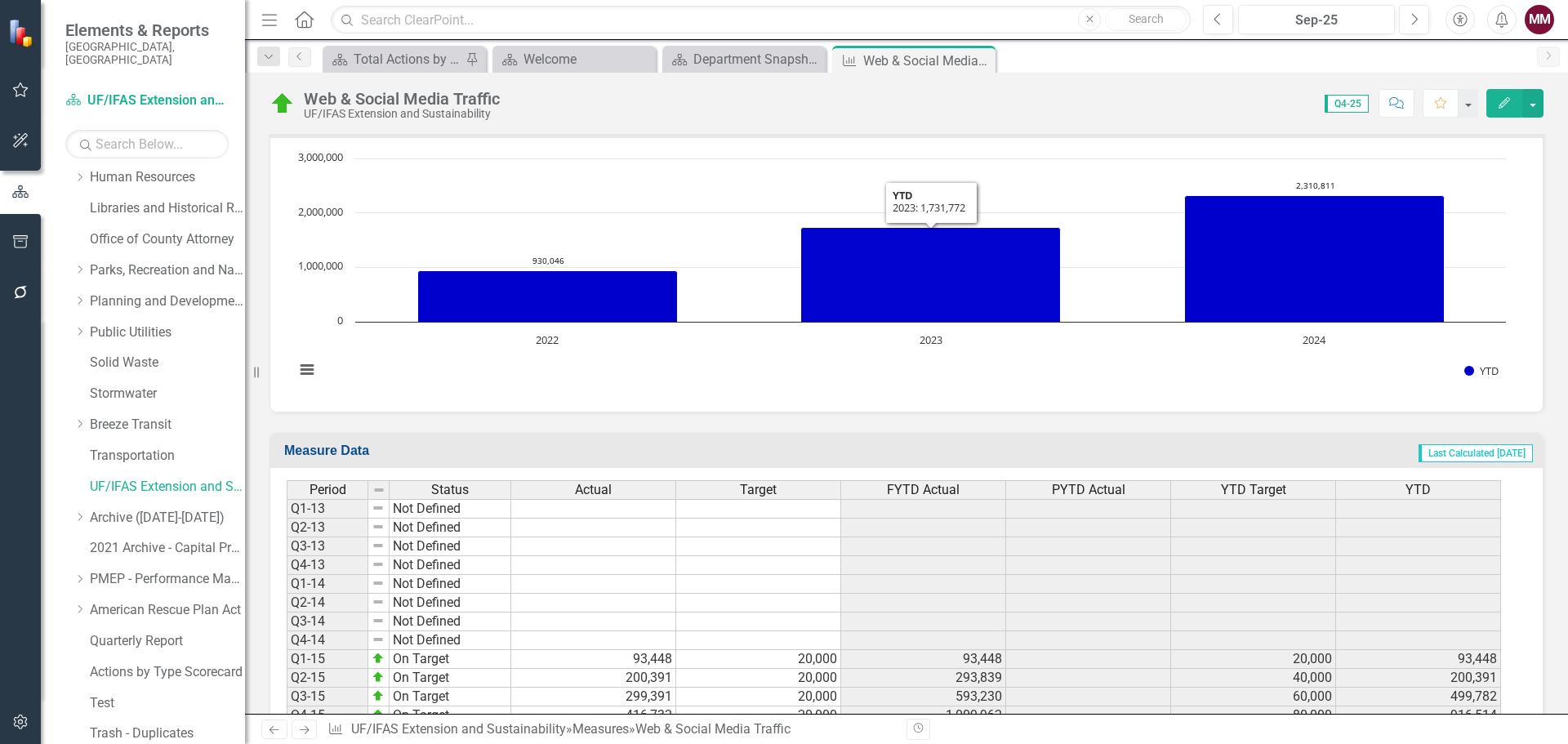
scroll to position [490, 0]
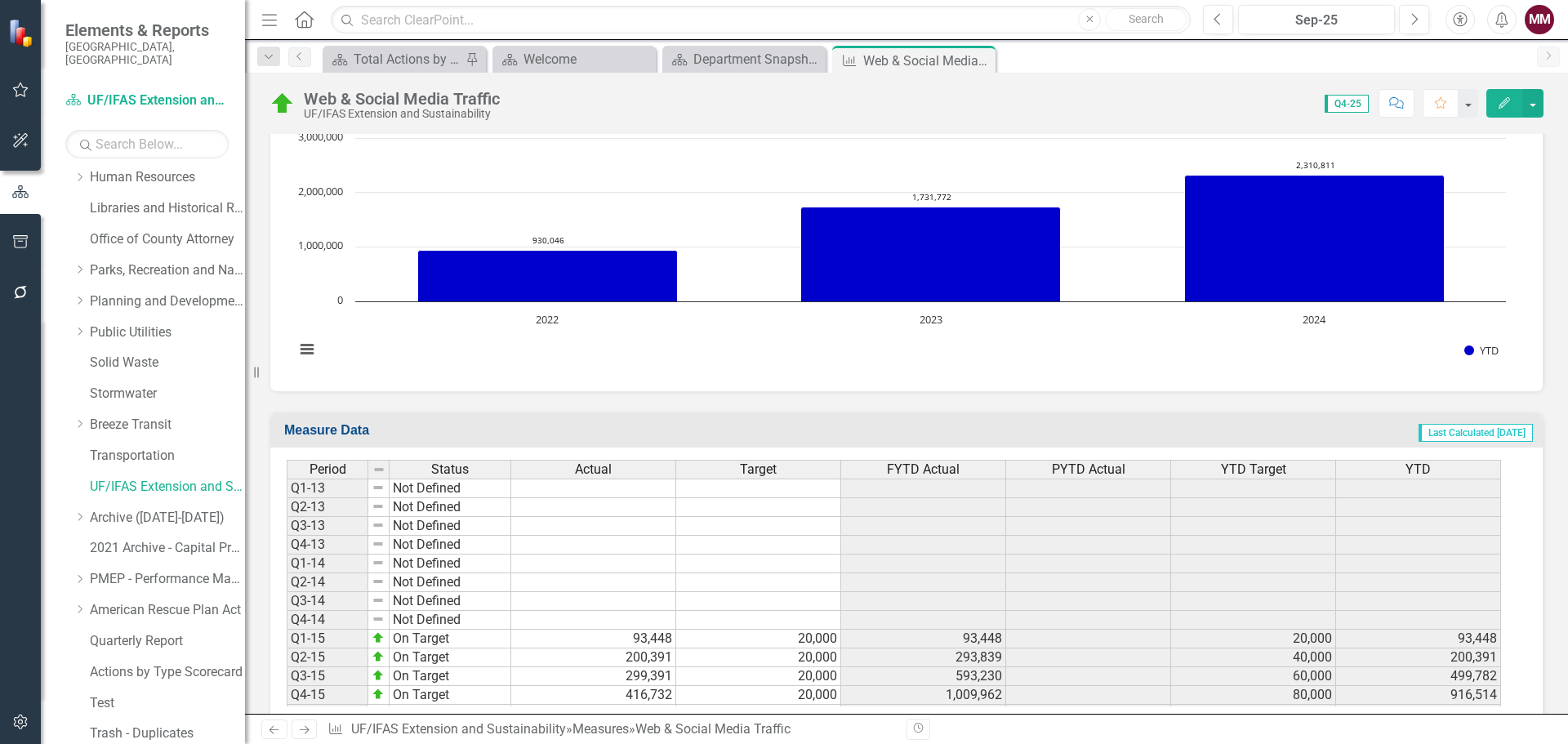
click at [784, 350] on rect "Interactive chart" at bounding box center [900, 253] width 1228 height 245
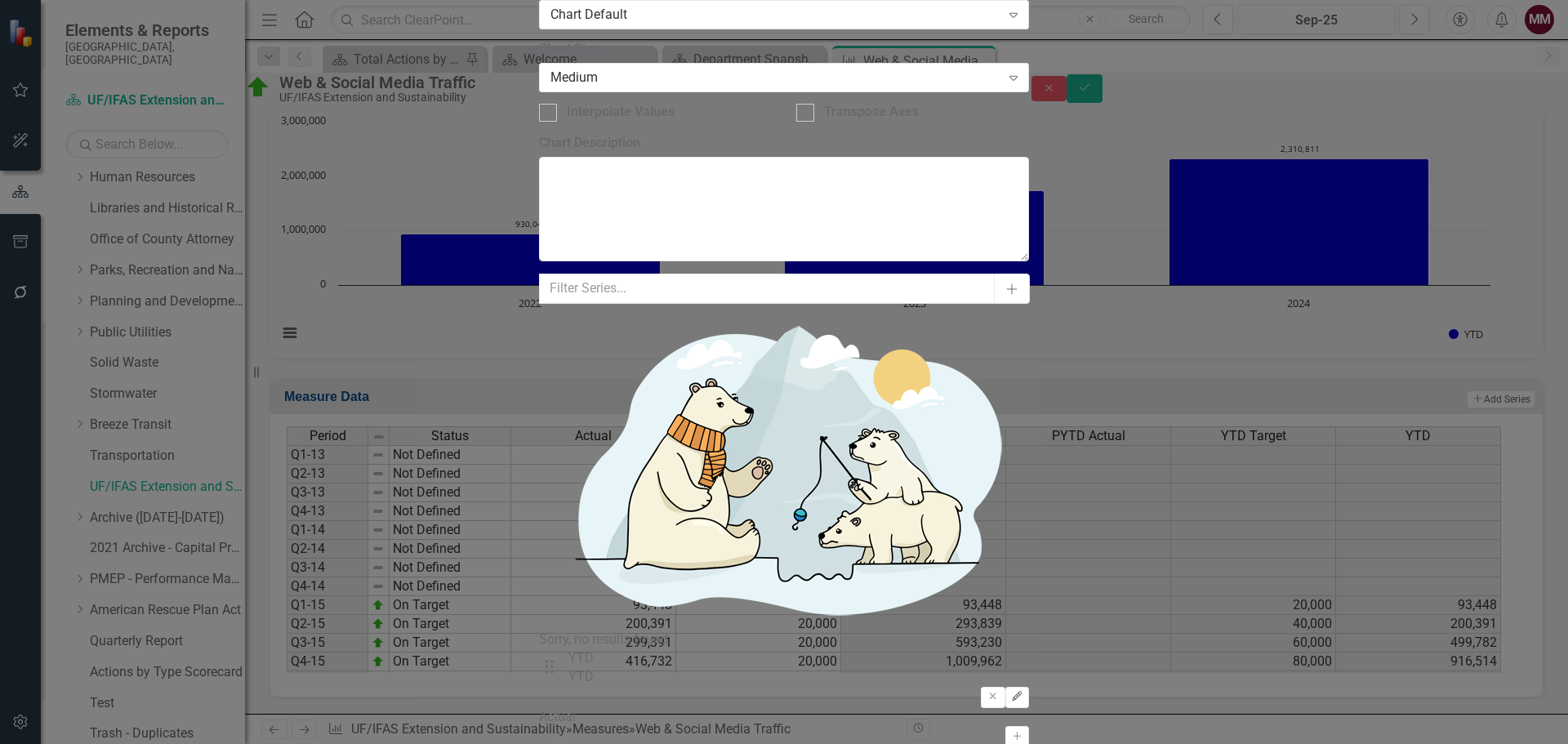
click at [1029, 687] on button "Edit" at bounding box center [1017, 697] width 23 height 21
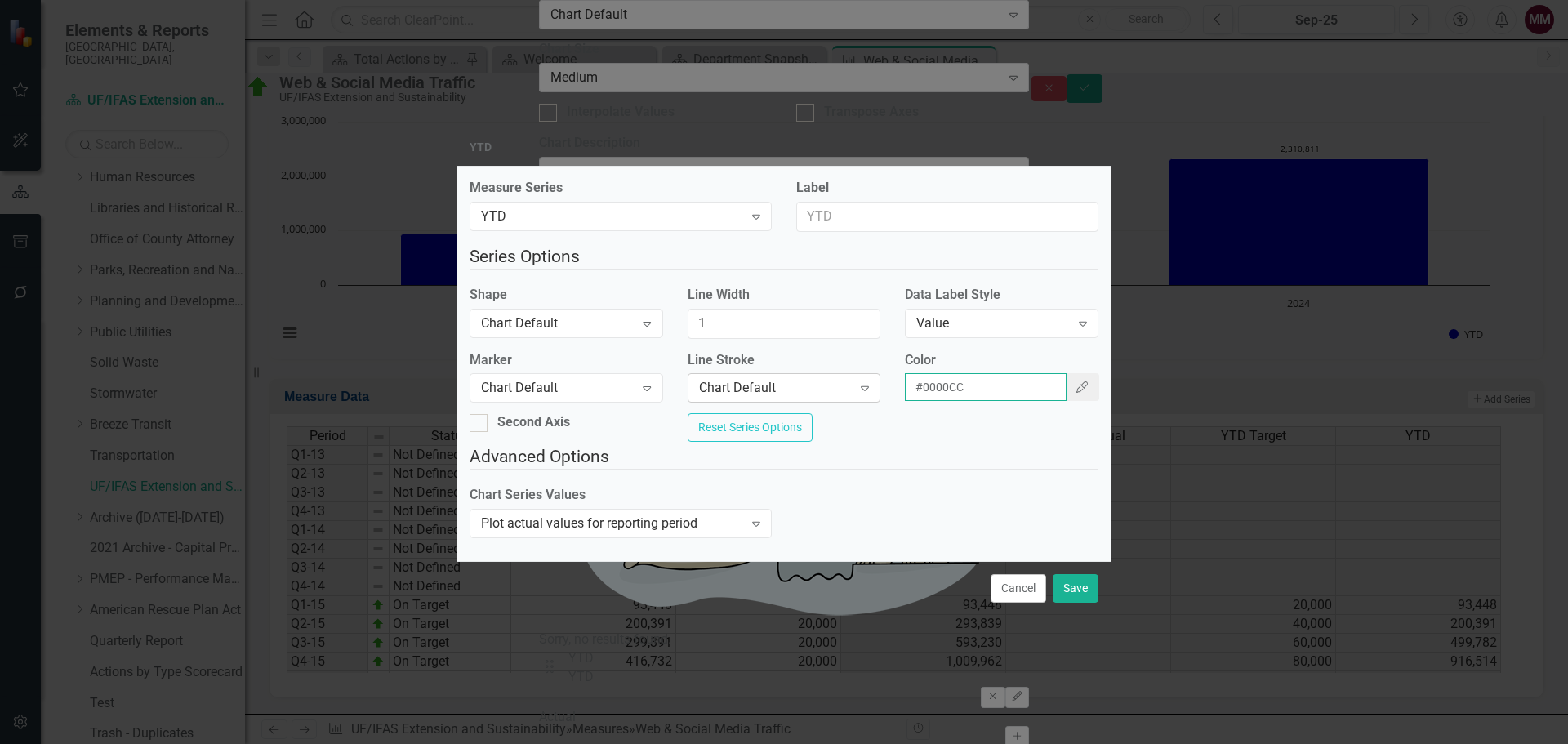
drag, startPoint x: 977, startPoint y: 378, endPoint x: 795, endPoint y: 378, distance: 182.0
click at [803, 378] on div "Marker Chart Default Expand Line Stroke Chart Default Expand Color #0000CC Colo…" at bounding box center [784, 382] width 654 height 63
click at [1082, 596] on button "Save" at bounding box center [1076, 588] width 46 height 29
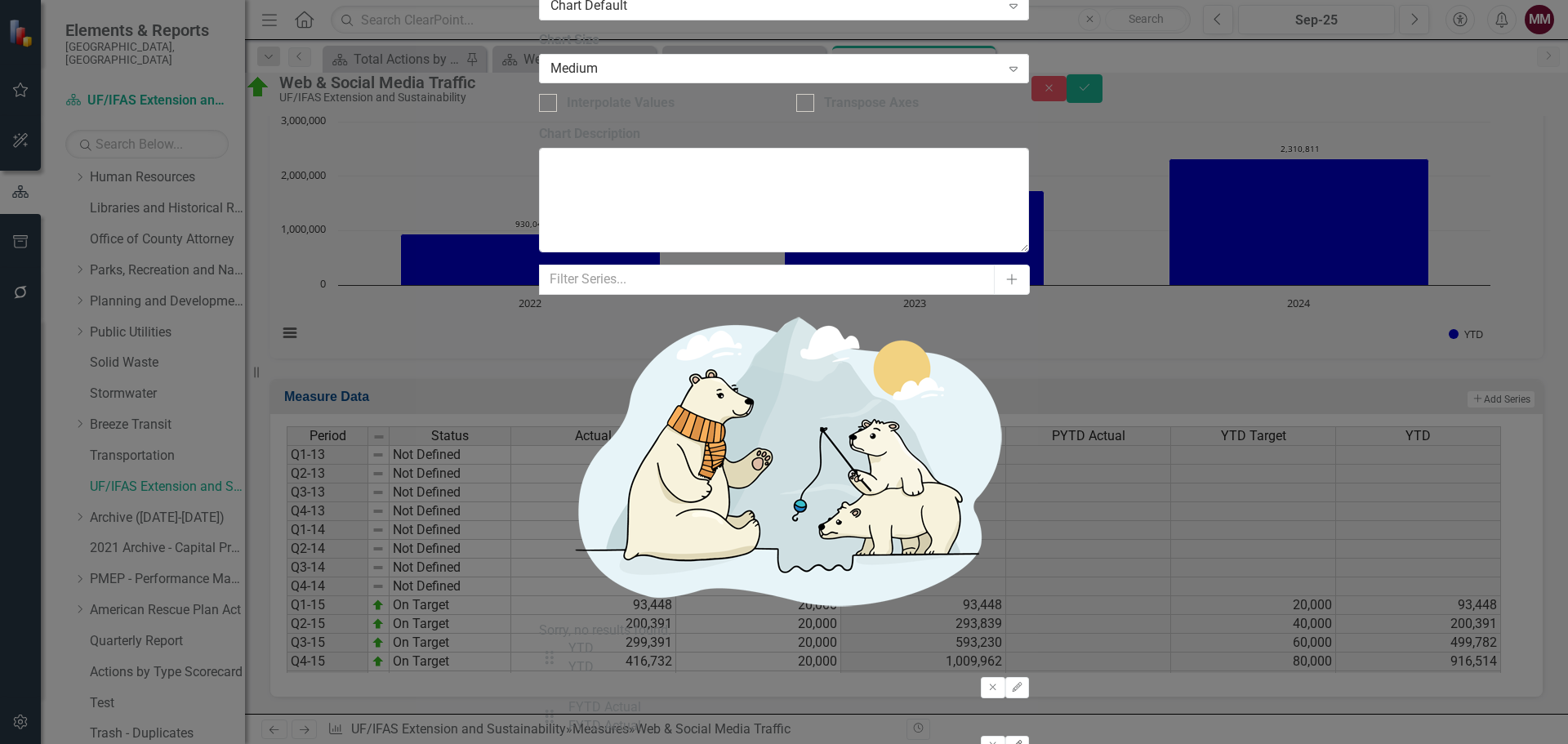
click at [1024, 741] on icon "Edit" at bounding box center [1018, 745] width 12 height 10
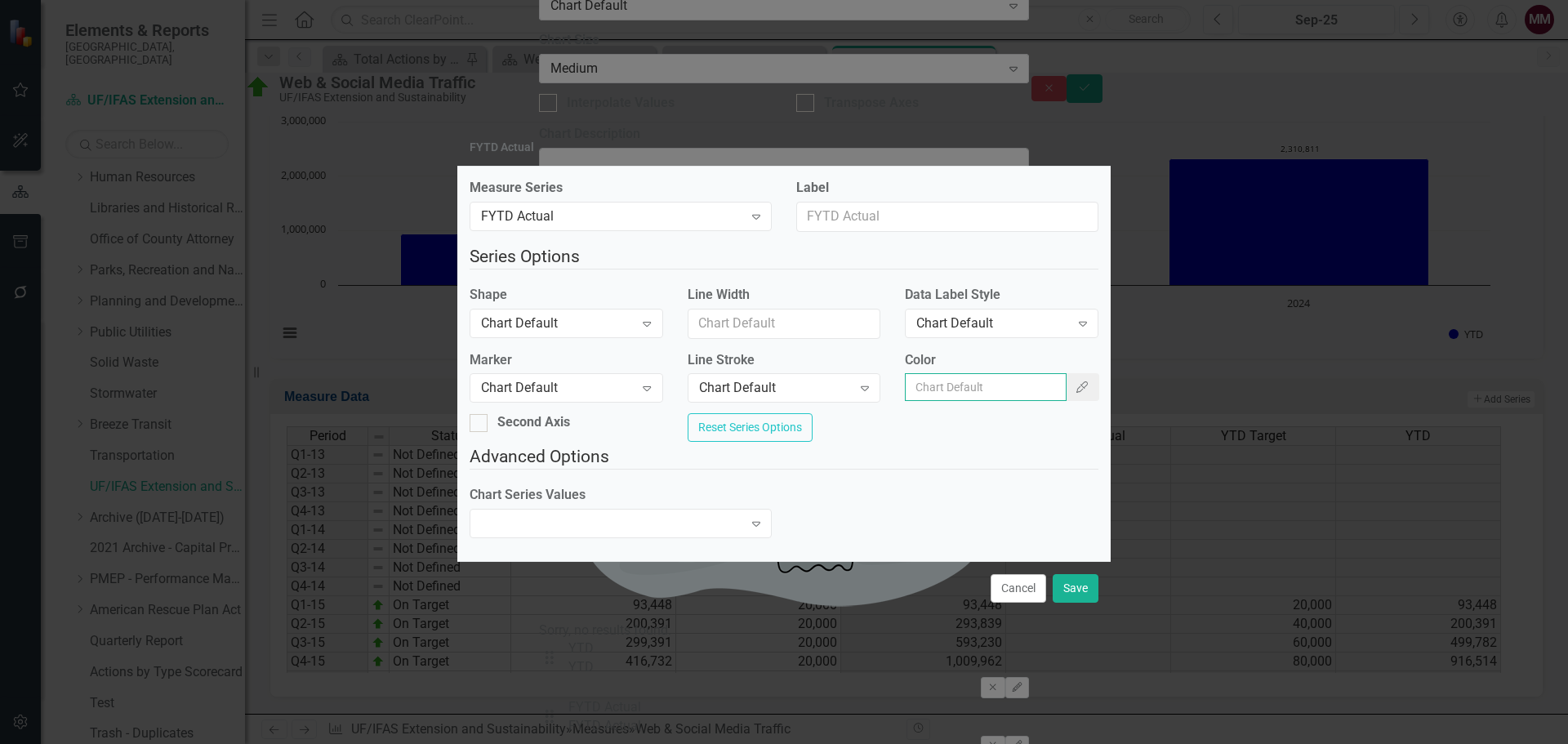
click at [991, 391] on input "Color" at bounding box center [985, 387] width 161 height 28
paste input "#0000CC"
type input "#0000CC"
click at [1020, 315] on div "Chart Default" at bounding box center [992, 323] width 153 height 19
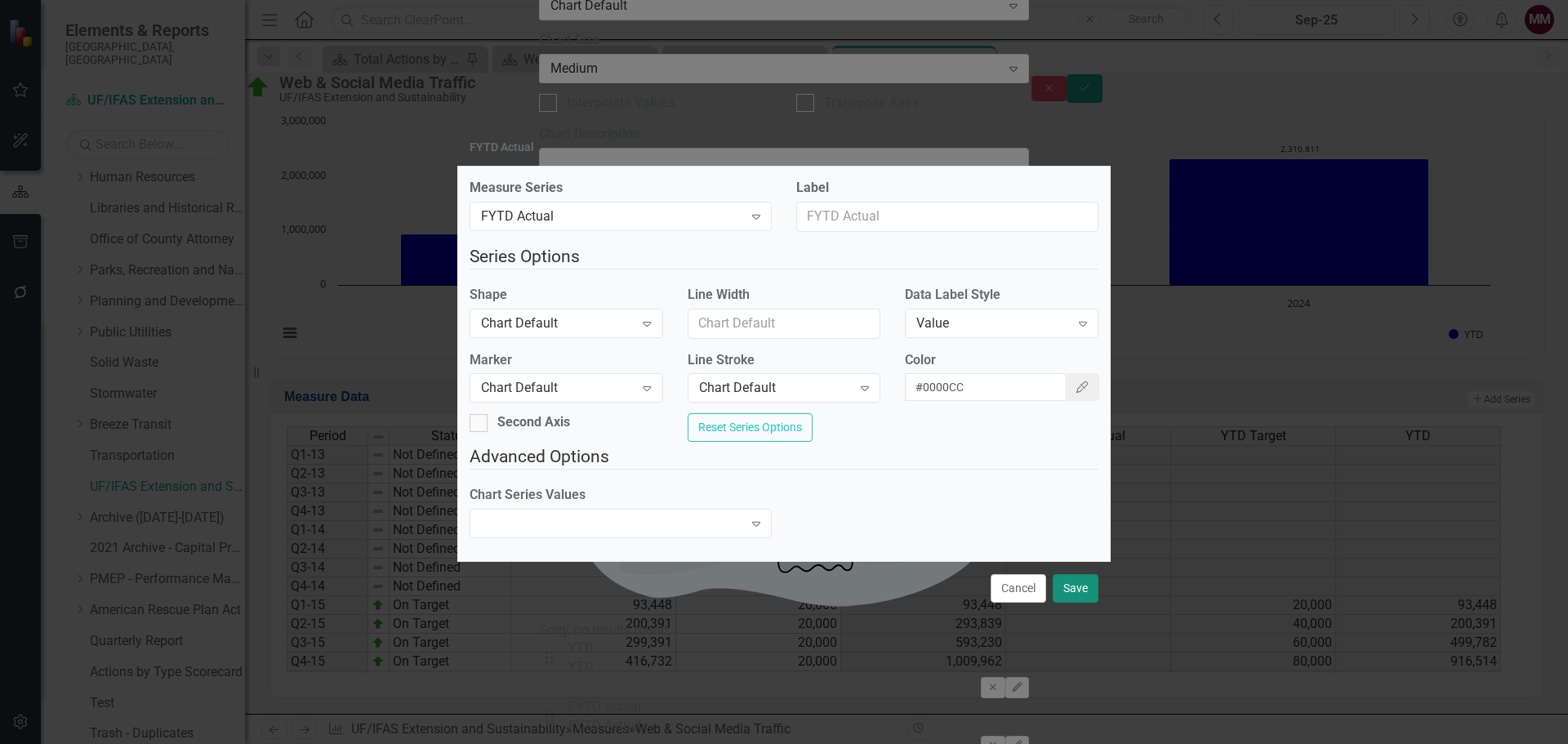
click at [1073, 591] on button "Save" at bounding box center [1076, 588] width 46 height 29
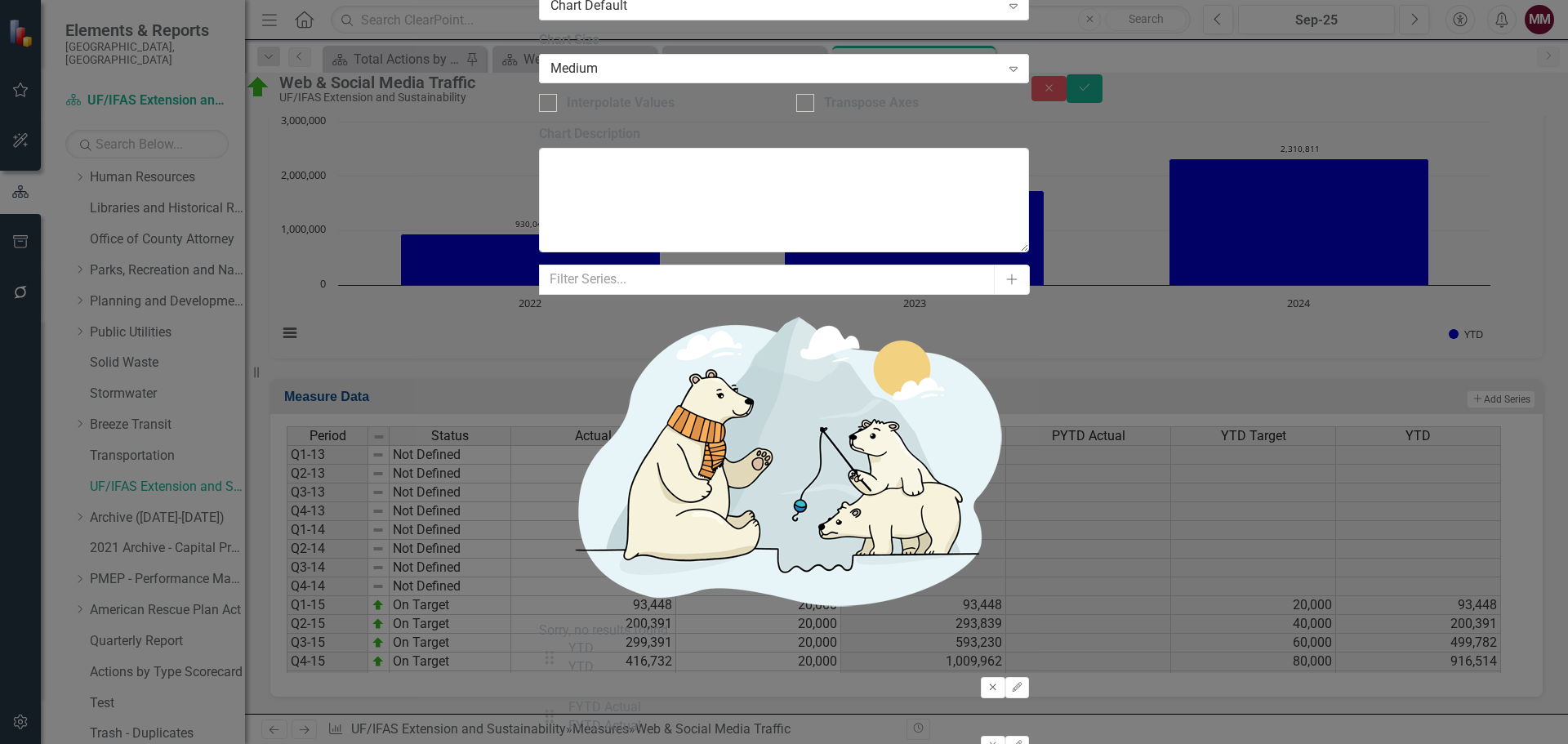
click at [989, 682] on icon "Remove" at bounding box center [992, 687] width 12 height 10
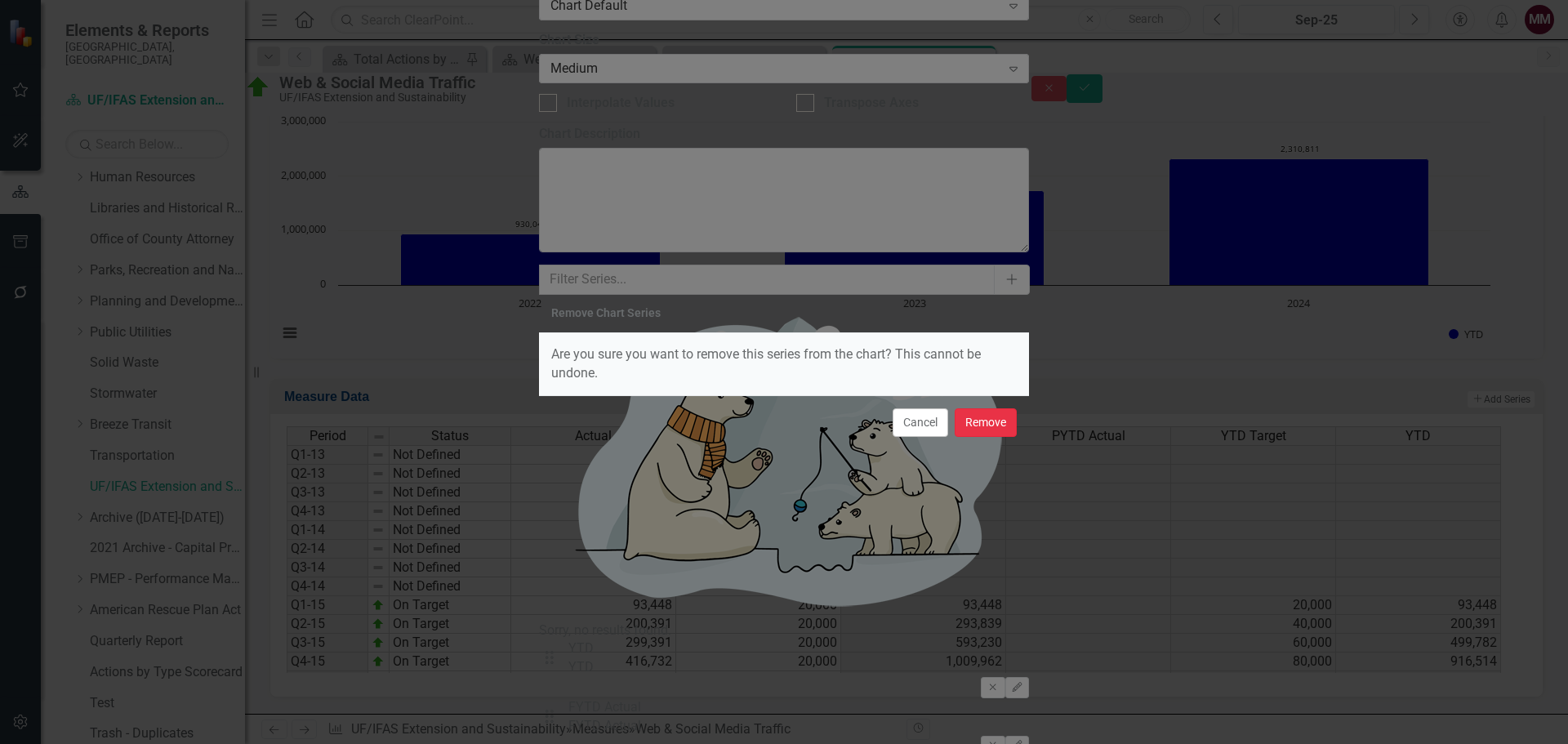
click at [974, 428] on button "Remove" at bounding box center [985, 422] width 62 height 29
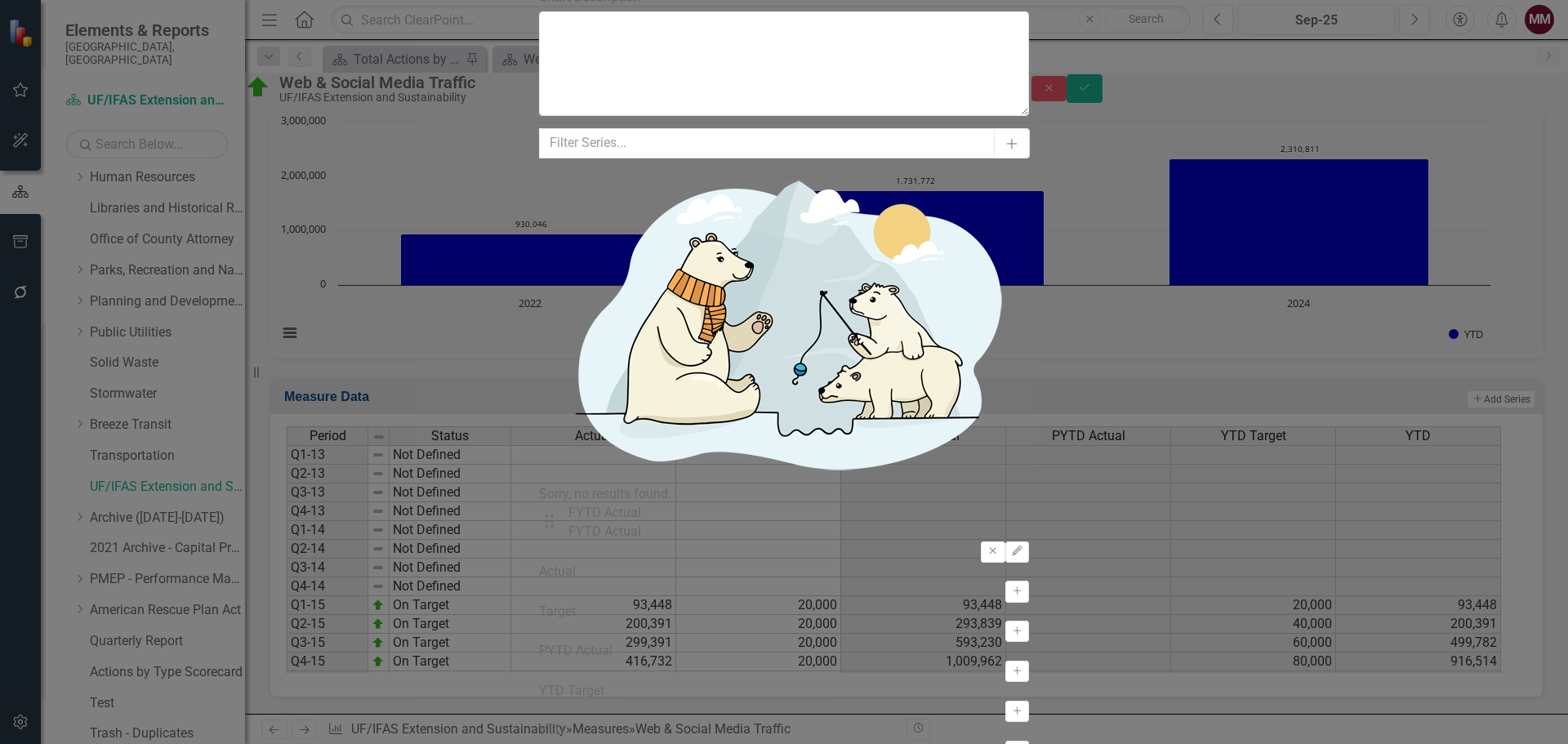
scroll to position [27, 0]
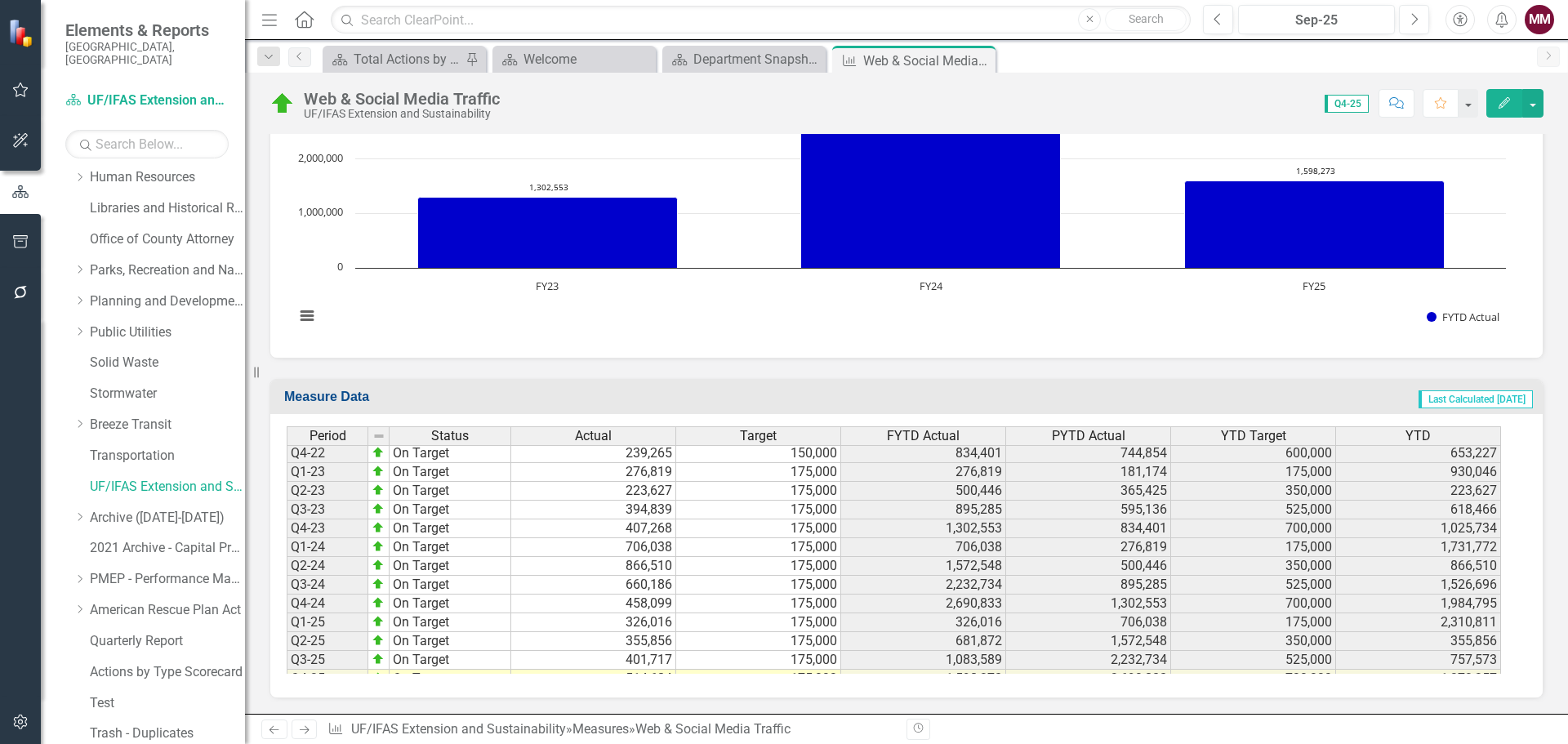
scroll to position [757, 0]
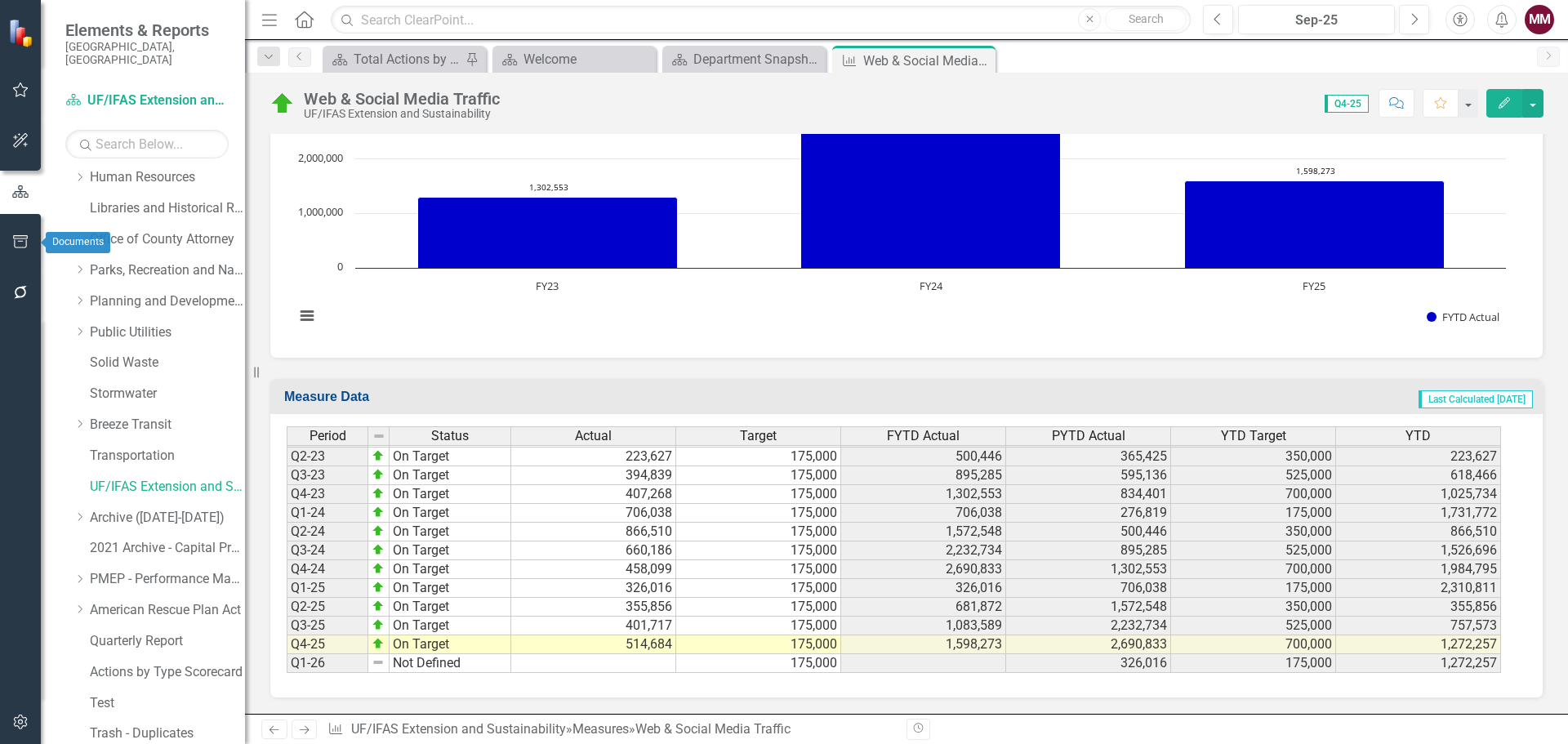
click at [21, 240] on icon "button" at bounding box center [21, 241] width 17 height 13
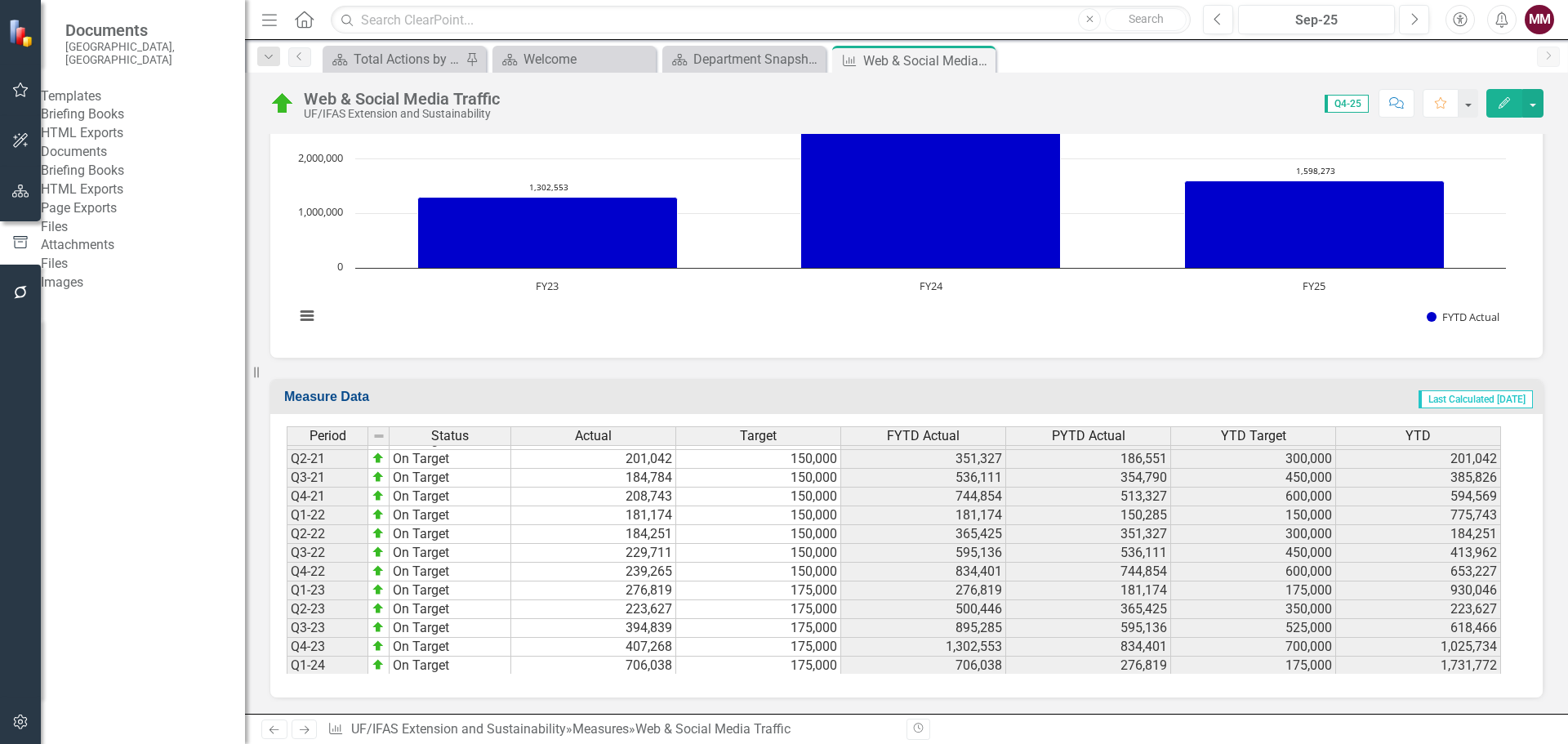
scroll to position [443, 0]
click at [984, 62] on icon "Close" at bounding box center [979, 60] width 16 height 13
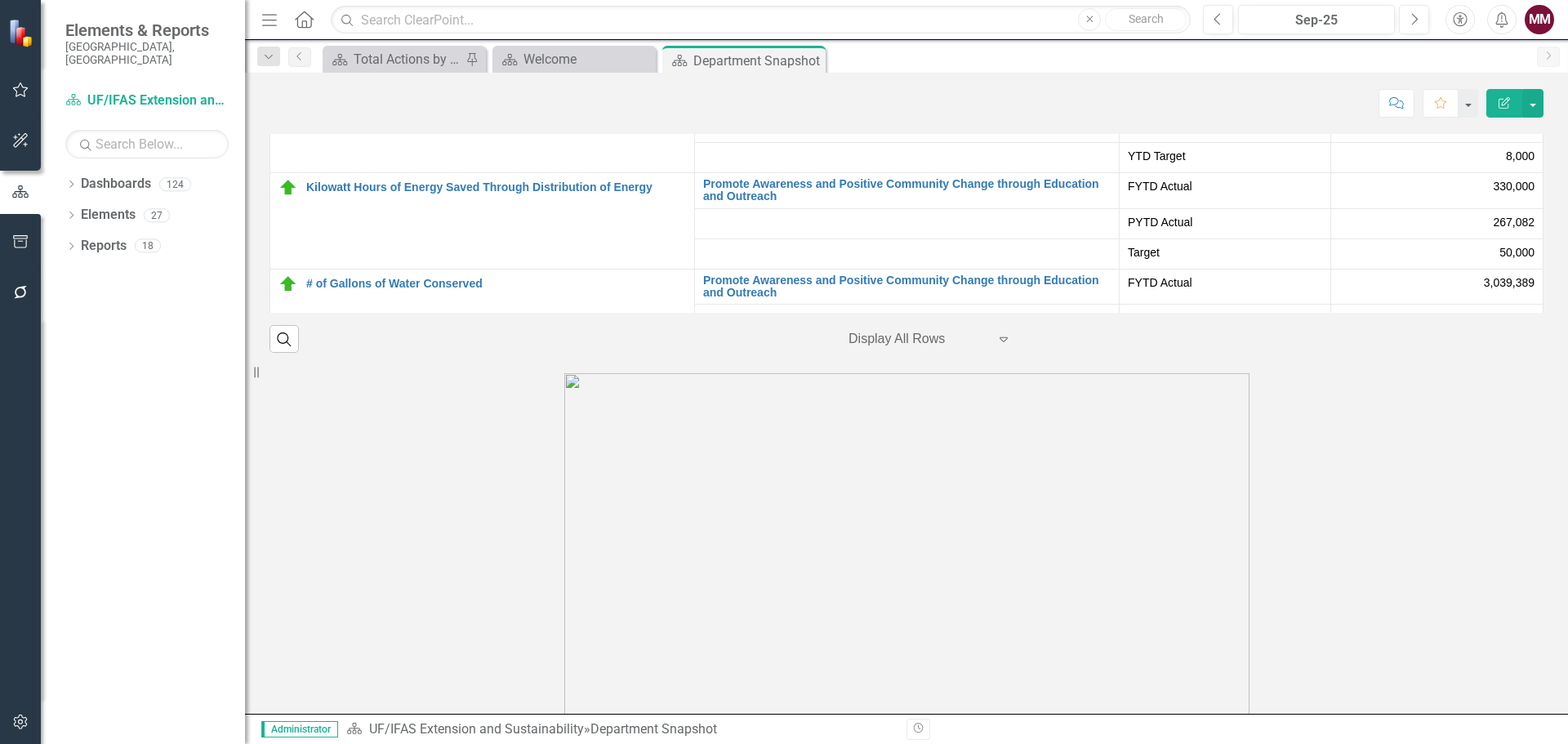
scroll to position [3309, 0]
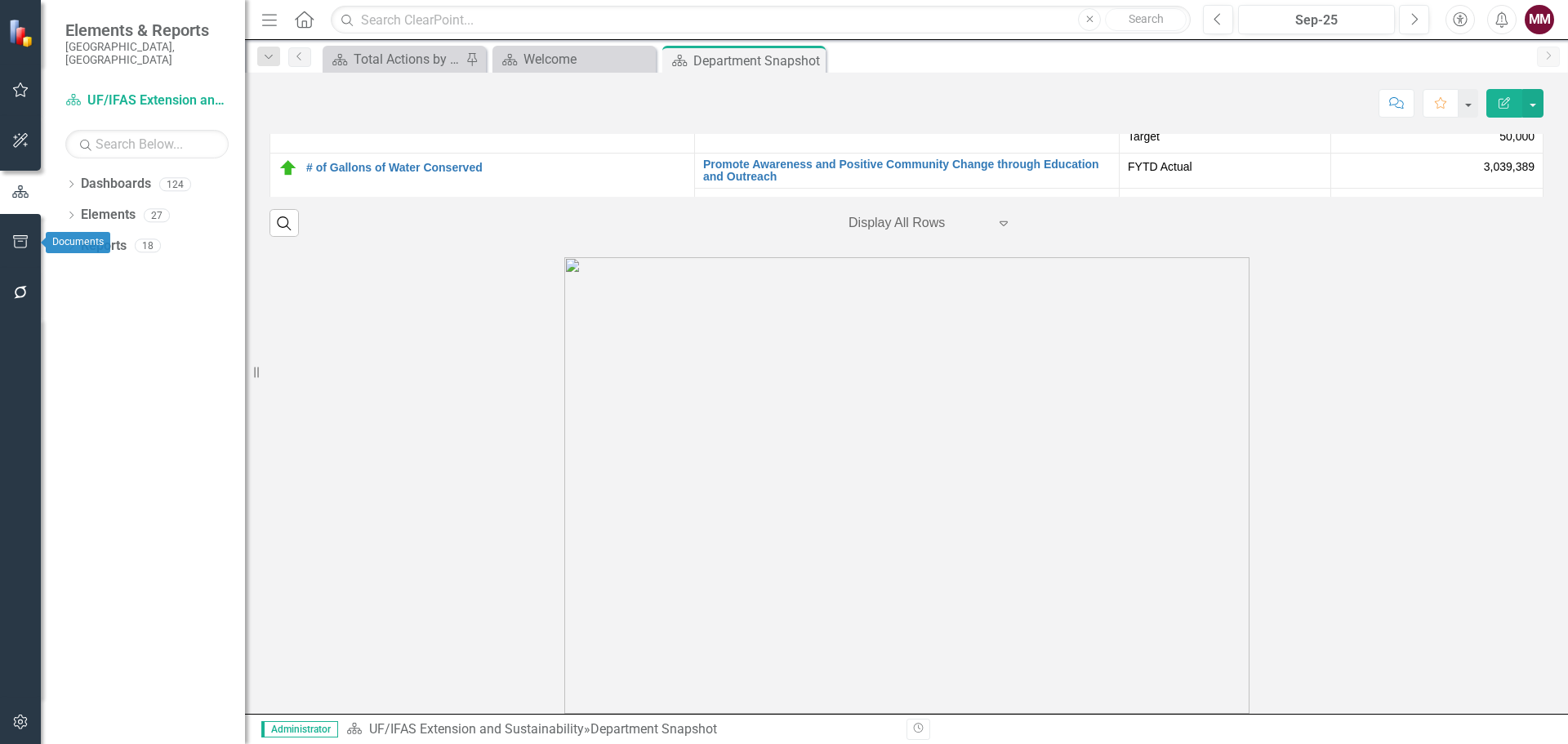
click at [9, 234] on button "button" at bounding box center [21, 243] width 36 height 35
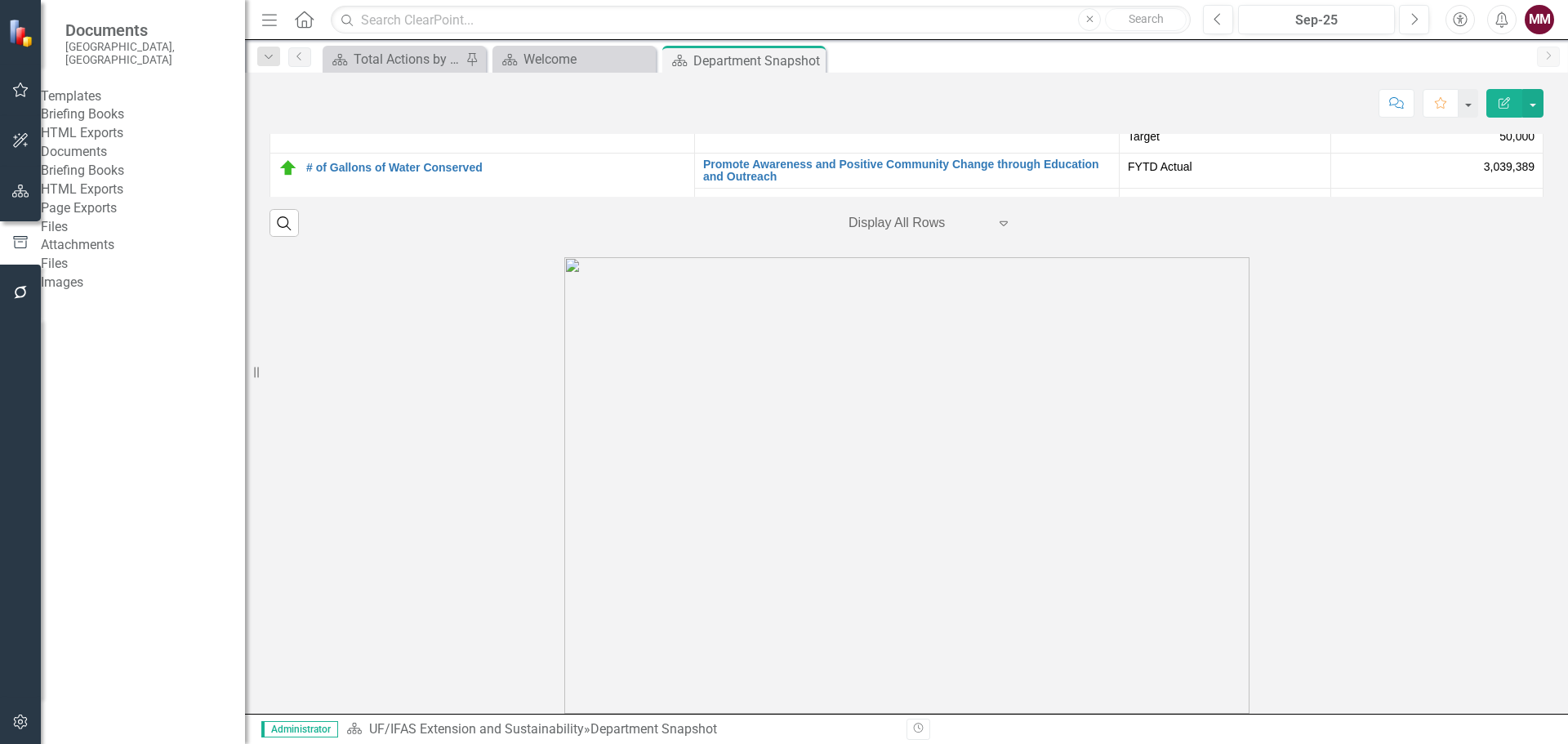
click at [85, 116] on link "Briefing Books" at bounding box center [142, 115] width 204 height 19
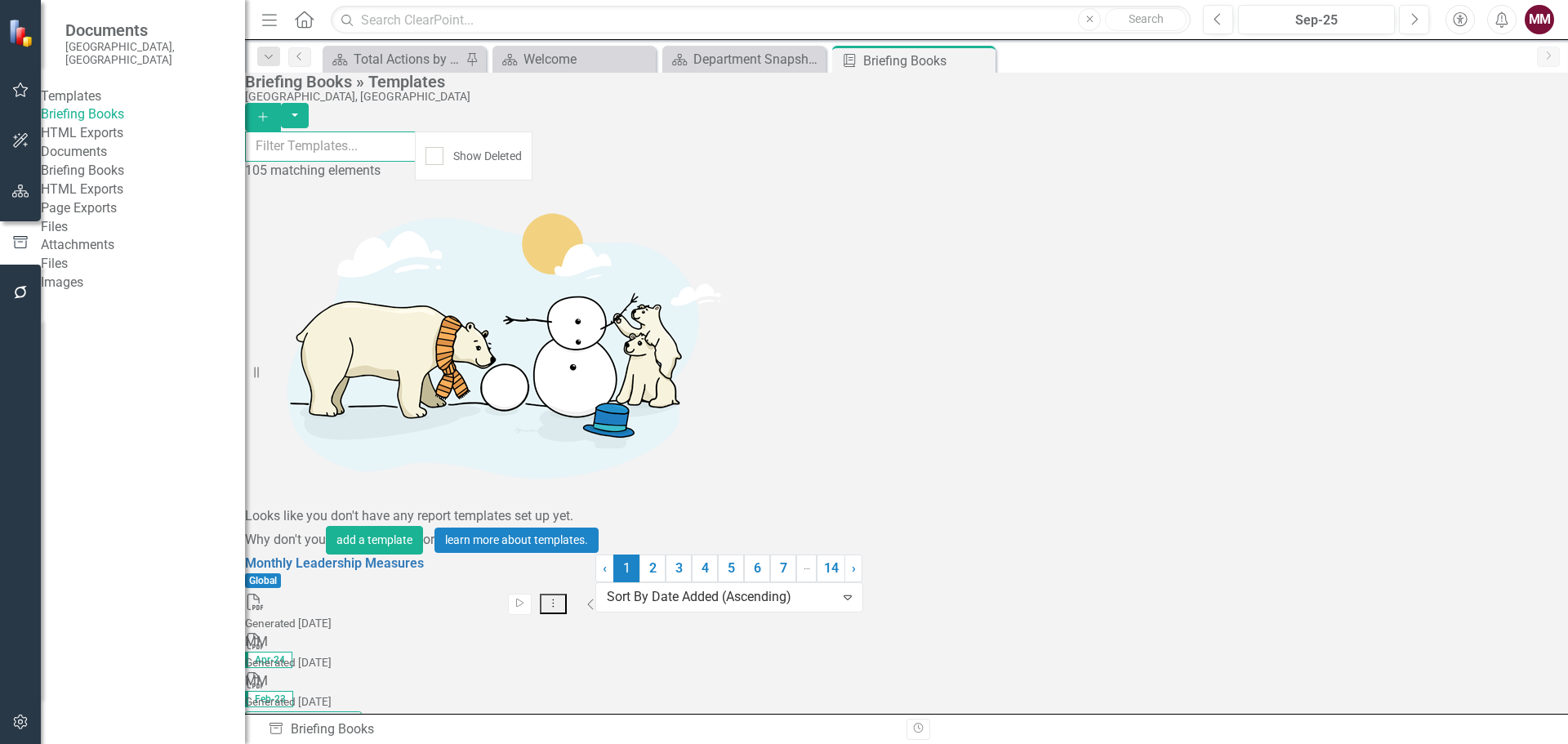
click at [359, 161] on input "text" at bounding box center [330, 146] width 171 height 30
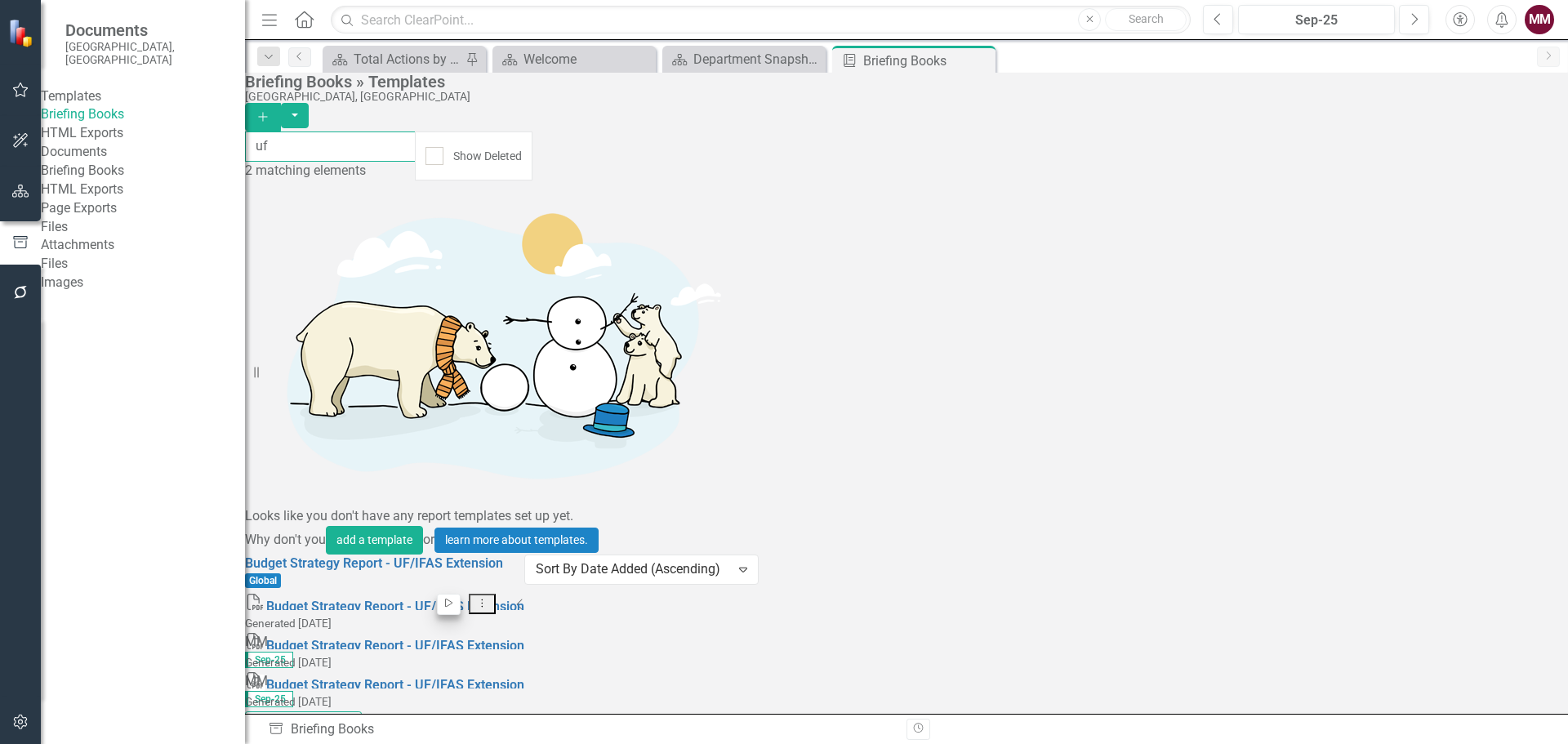
type input "uf"
click at [455, 598] on icon "Start" at bounding box center [449, 602] width 12 height 10
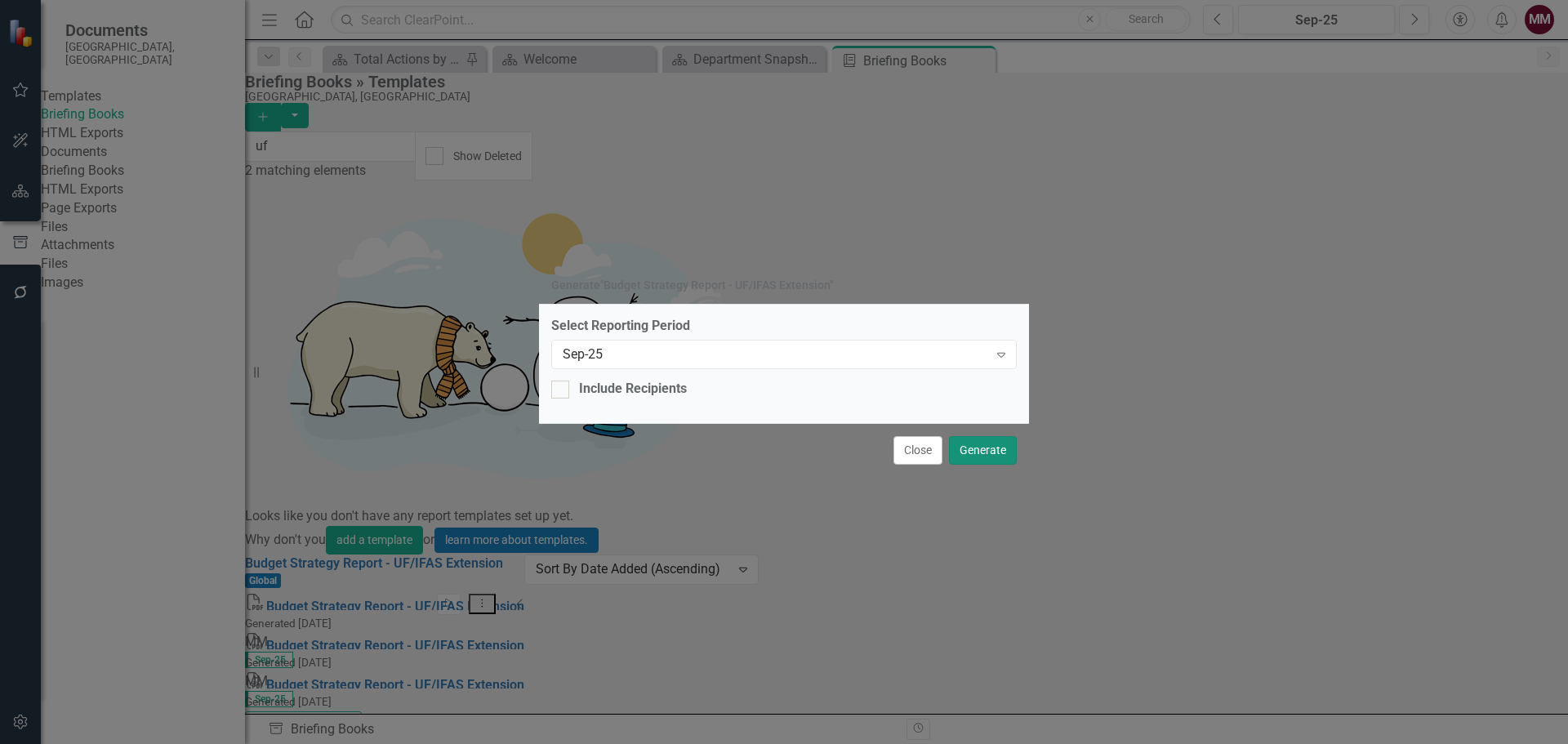
click at [992, 443] on button "Generate" at bounding box center [983, 450] width 68 height 29
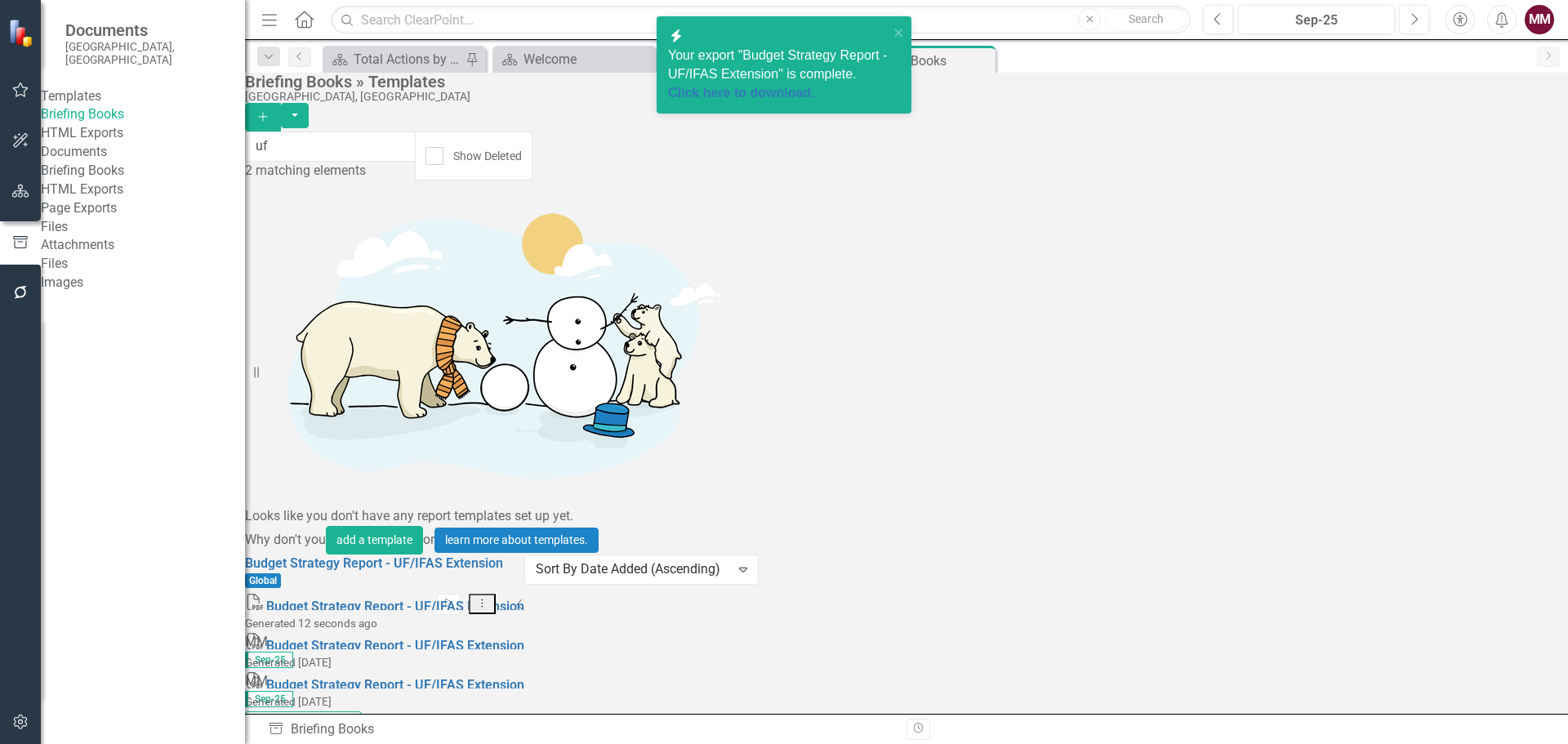
click at [782, 82] on div "Your export "Budget Strategy Report - UF/IFAS Extension" is complete. Click her…" at bounding box center [778, 75] width 221 height 56
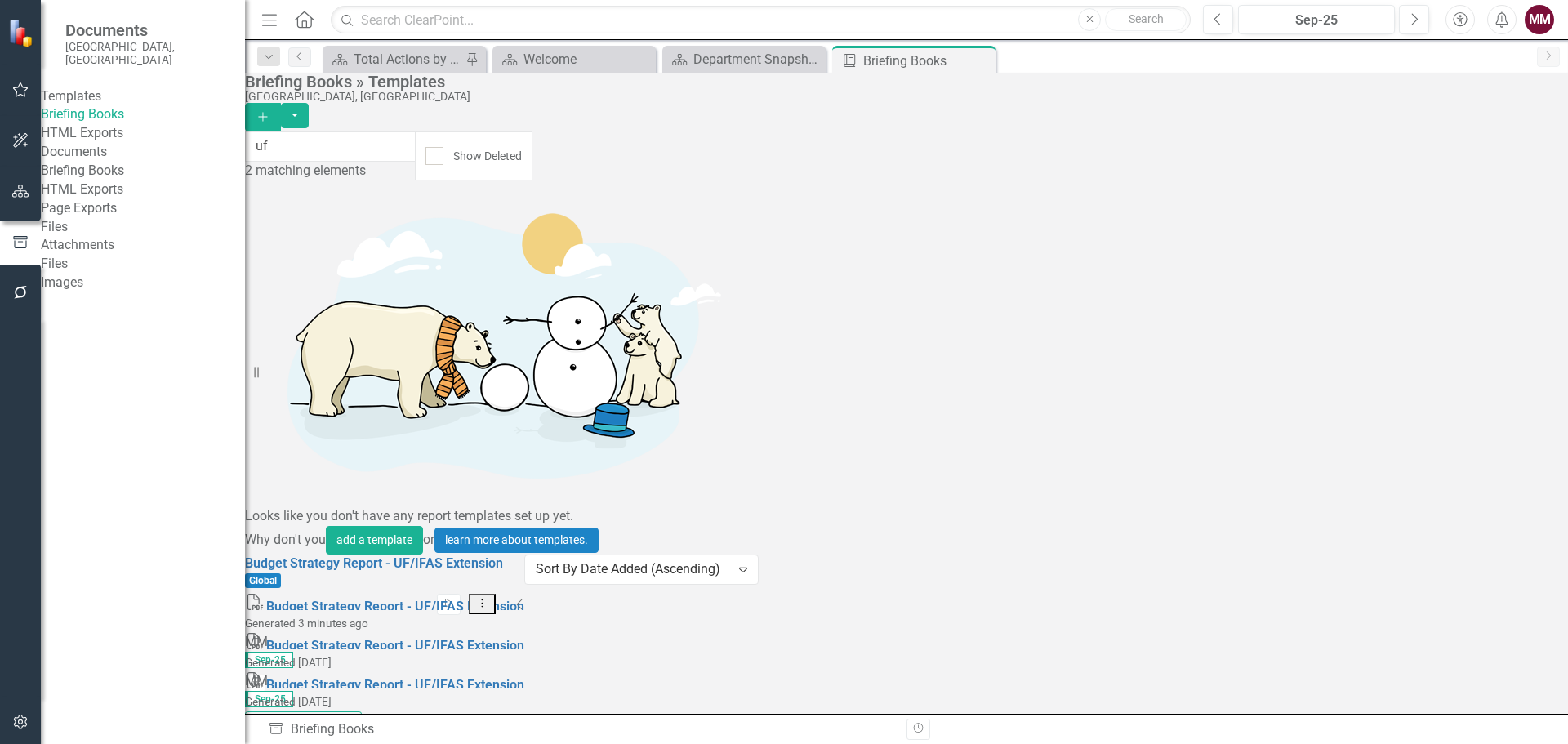
click at [71, 181] on link "Briefing Books" at bounding box center [142, 171] width 204 height 19
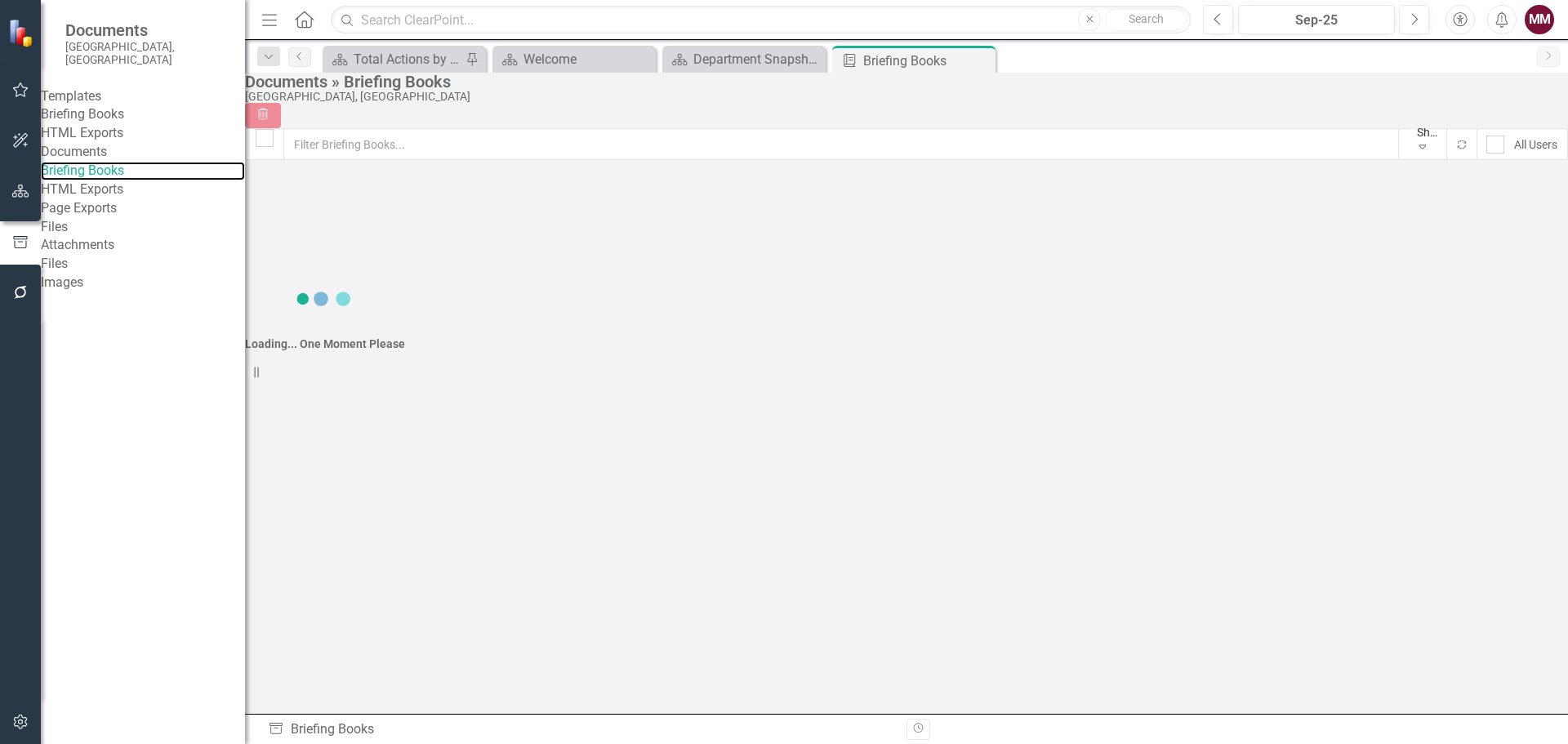
checkbox input "false"
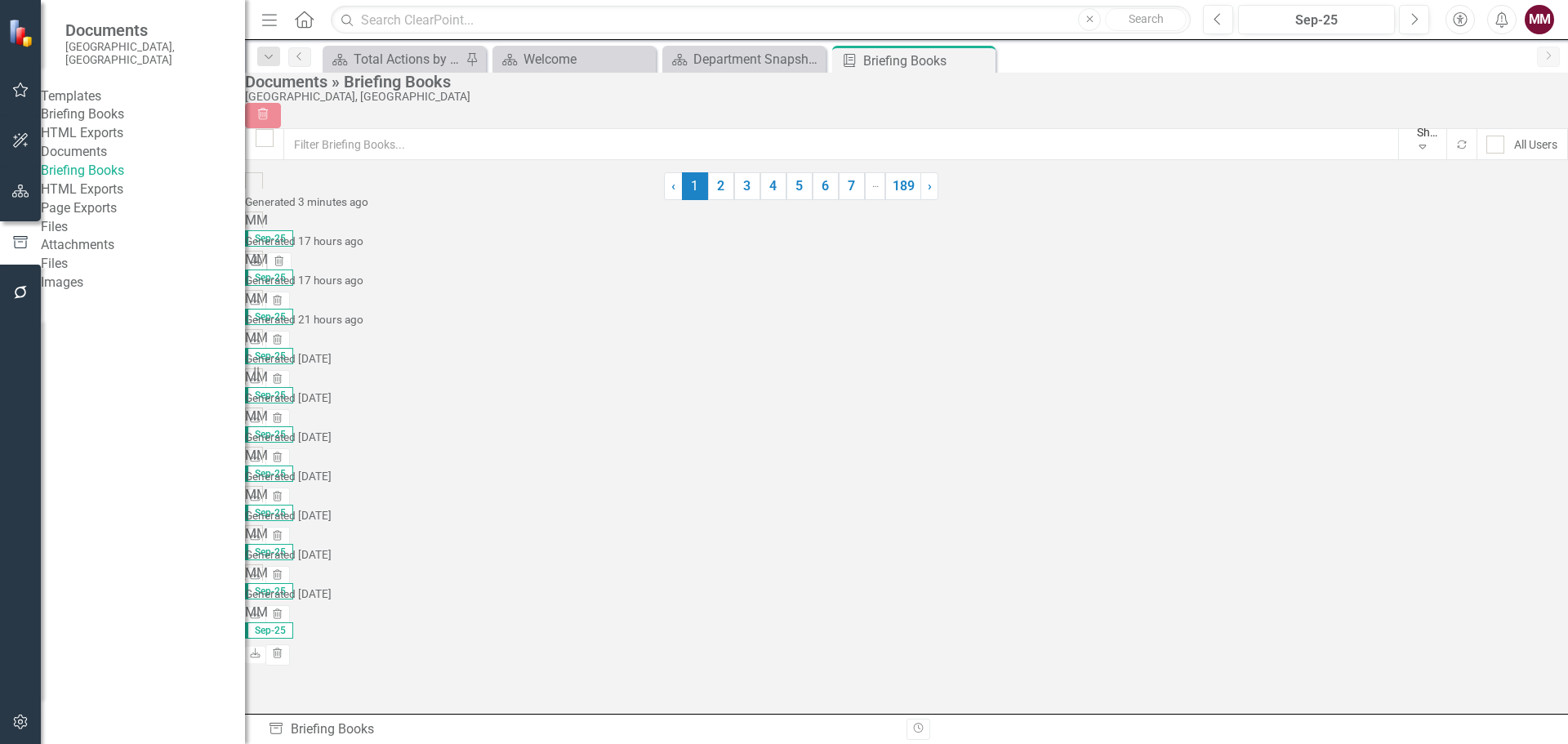
click at [261, 256] on icon at bounding box center [256, 260] width 10 height 10
click at [17, 194] on icon "button" at bounding box center [21, 191] width 17 height 13
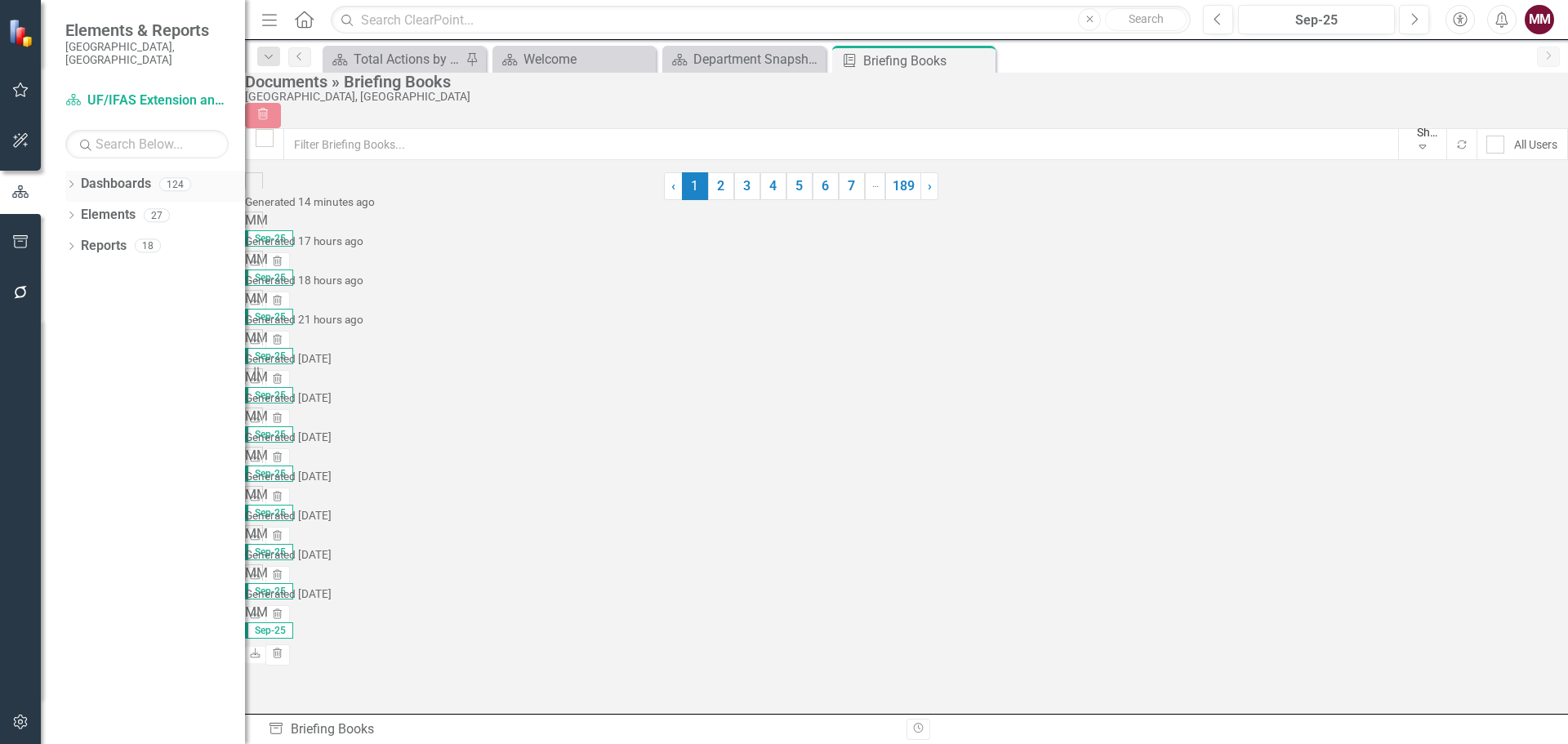
click at [69, 181] on icon "Dropdown" at bounding box center [70, 186] width 11 height 9
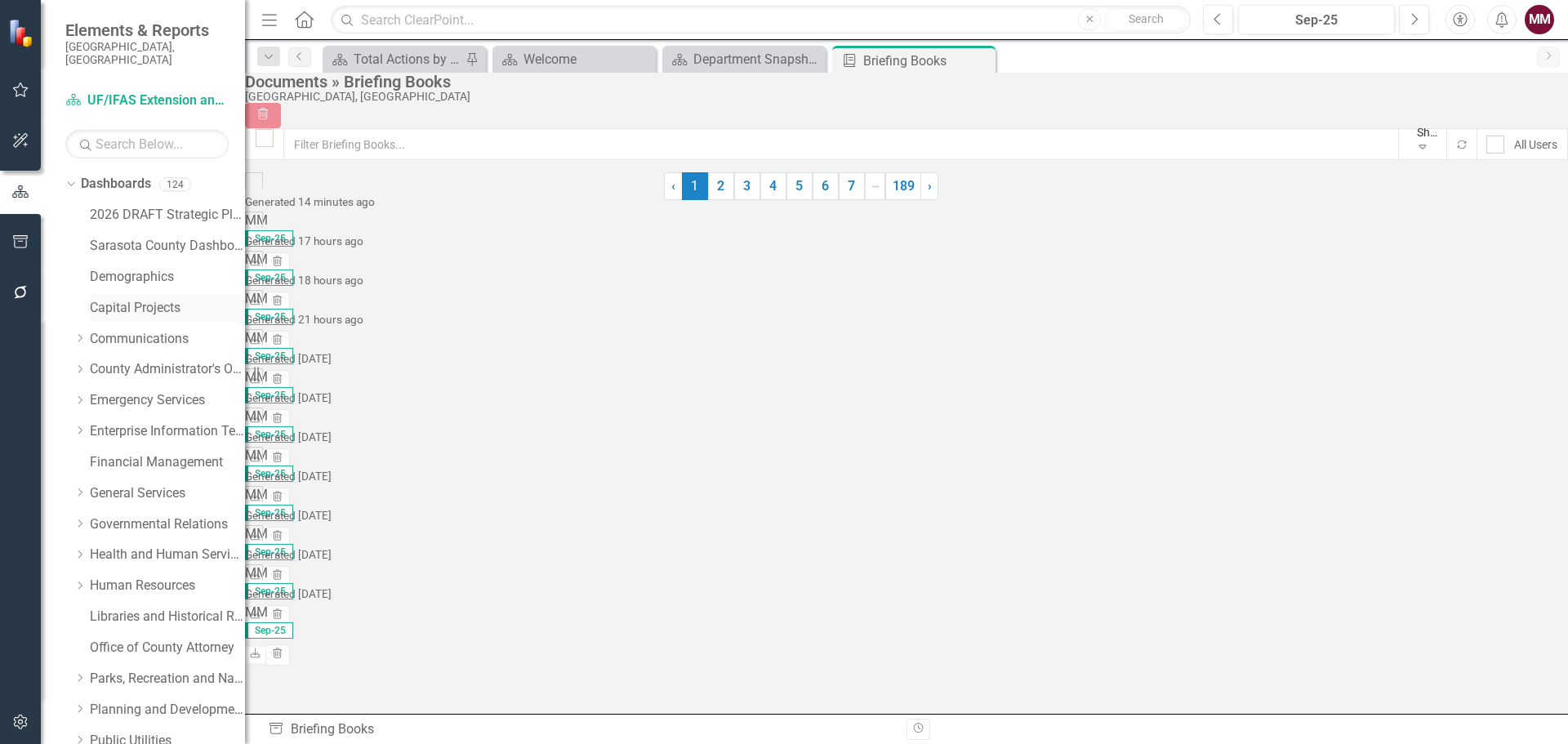
click at [137, 299] on link "Capital Projects" at bounding box center [167, 308] width 155 height 19
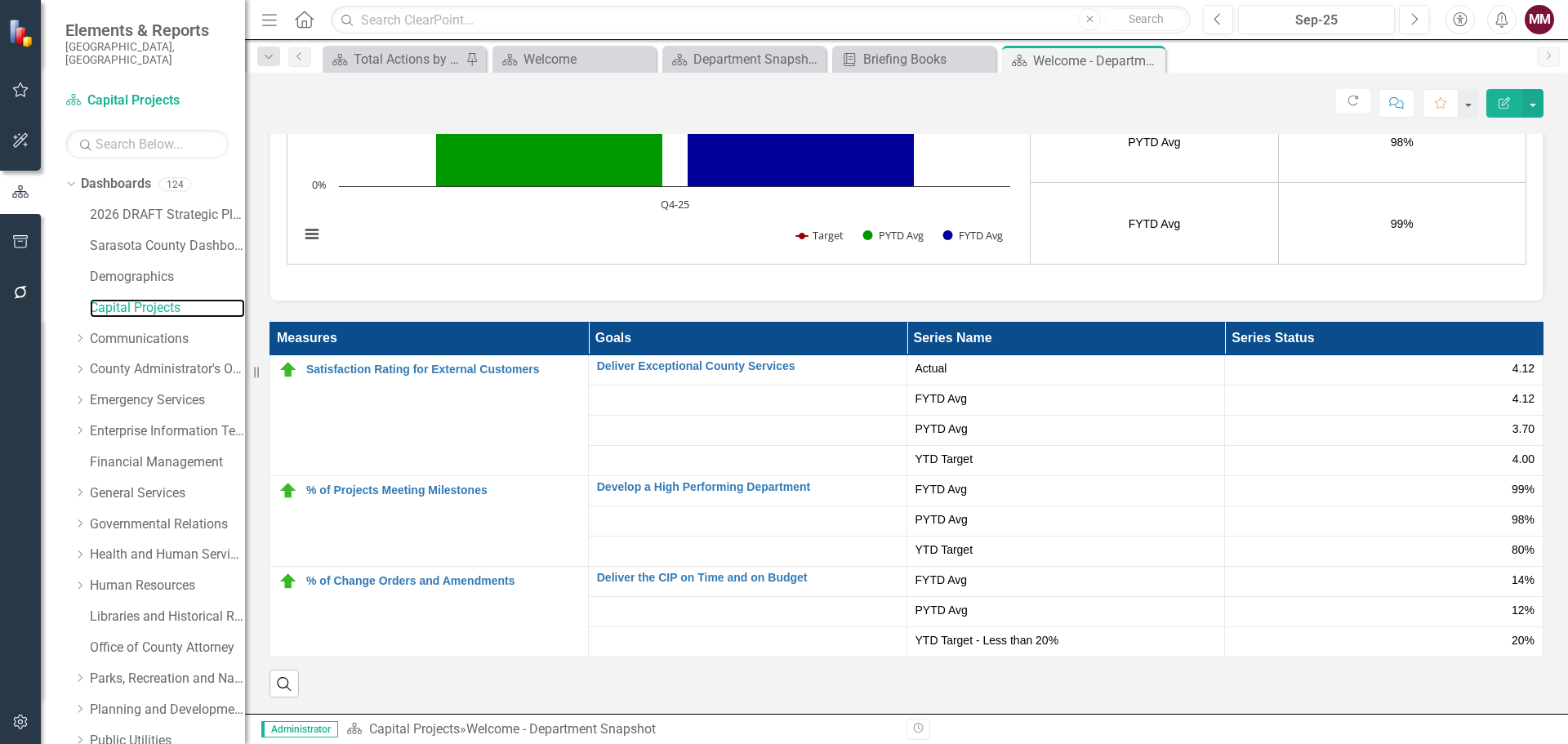
scroll to position [2408, 0]
click at [22, 240] on icon "button" at bounding box center [21, 241] width 17 height 13
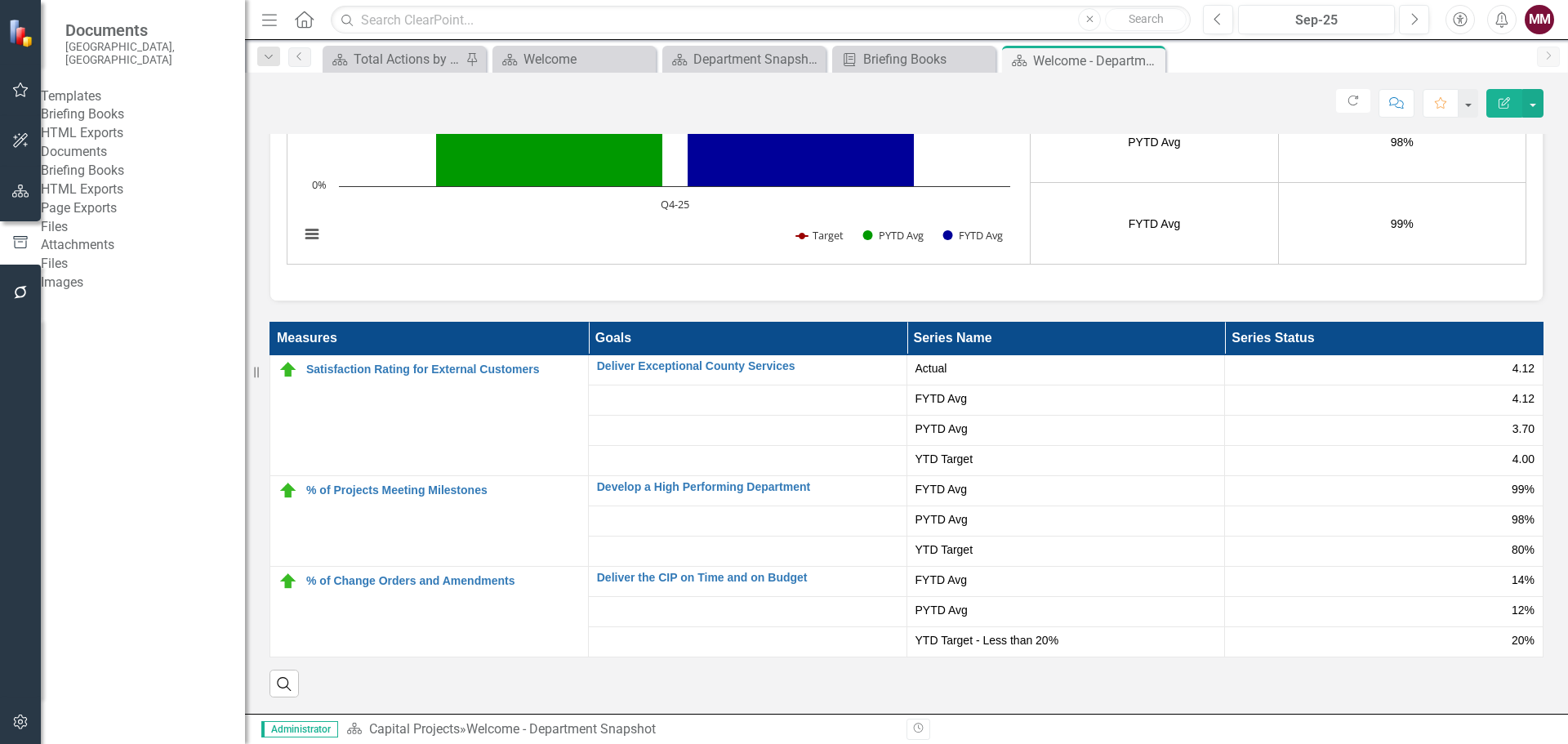
click at [87, 118] on link "Briefing Books" at bounding box center [142, 115] width 204 height 19
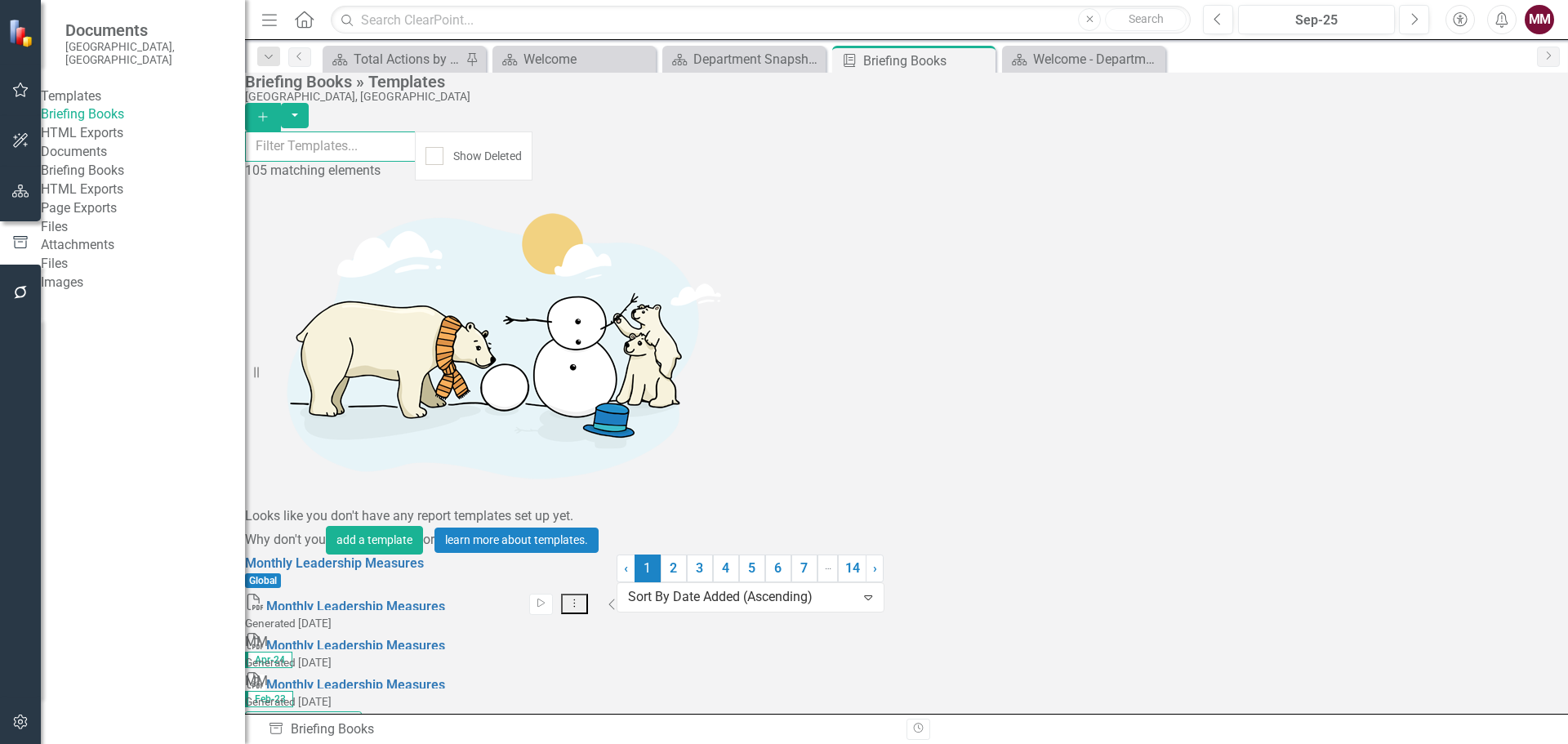
click at [365, 155] on input "text" at bounding box center [330, 146] width 171 height 30
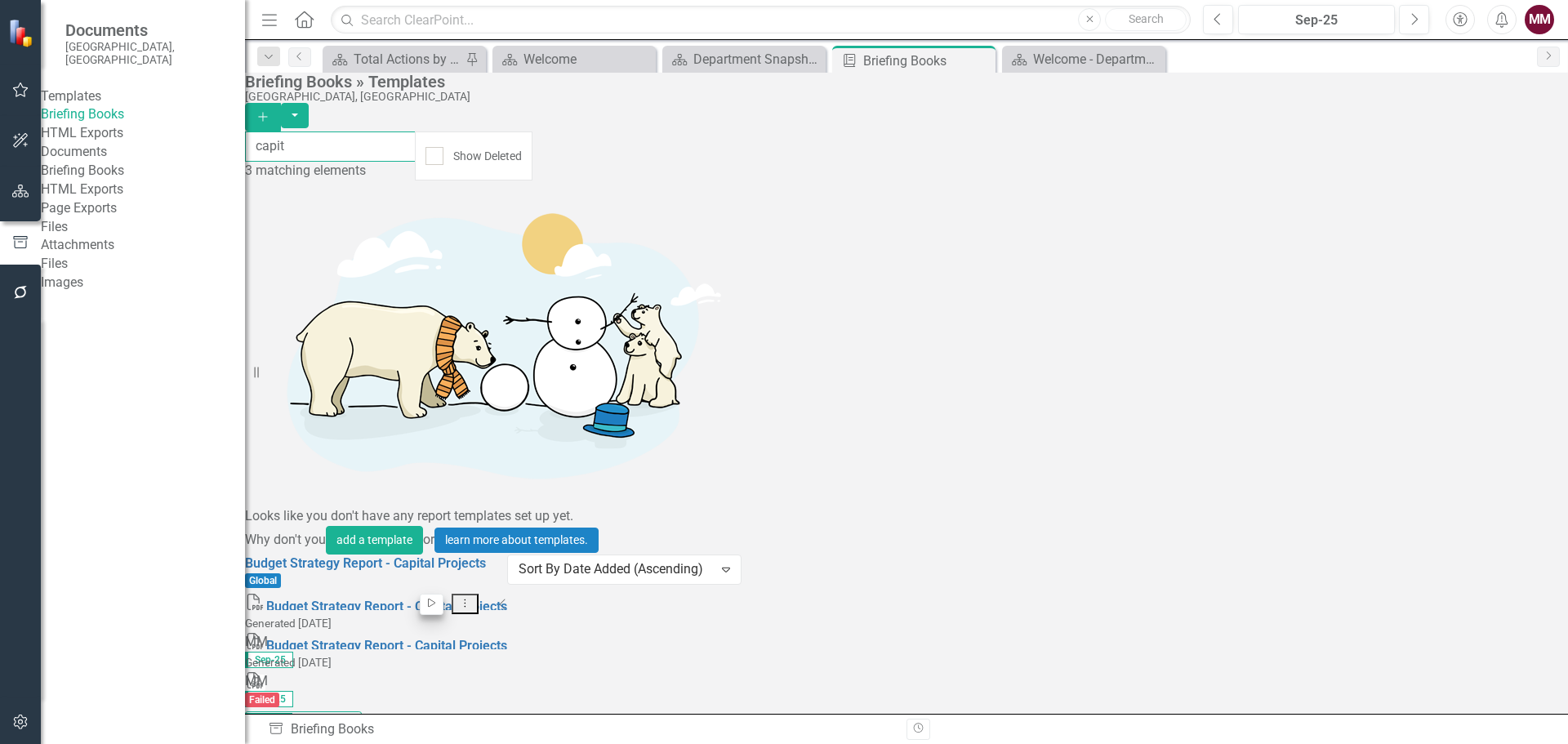
type input "capit"
click at [438, 598] on icon "Start" at bounding box center [432, 602] width 12 height 10
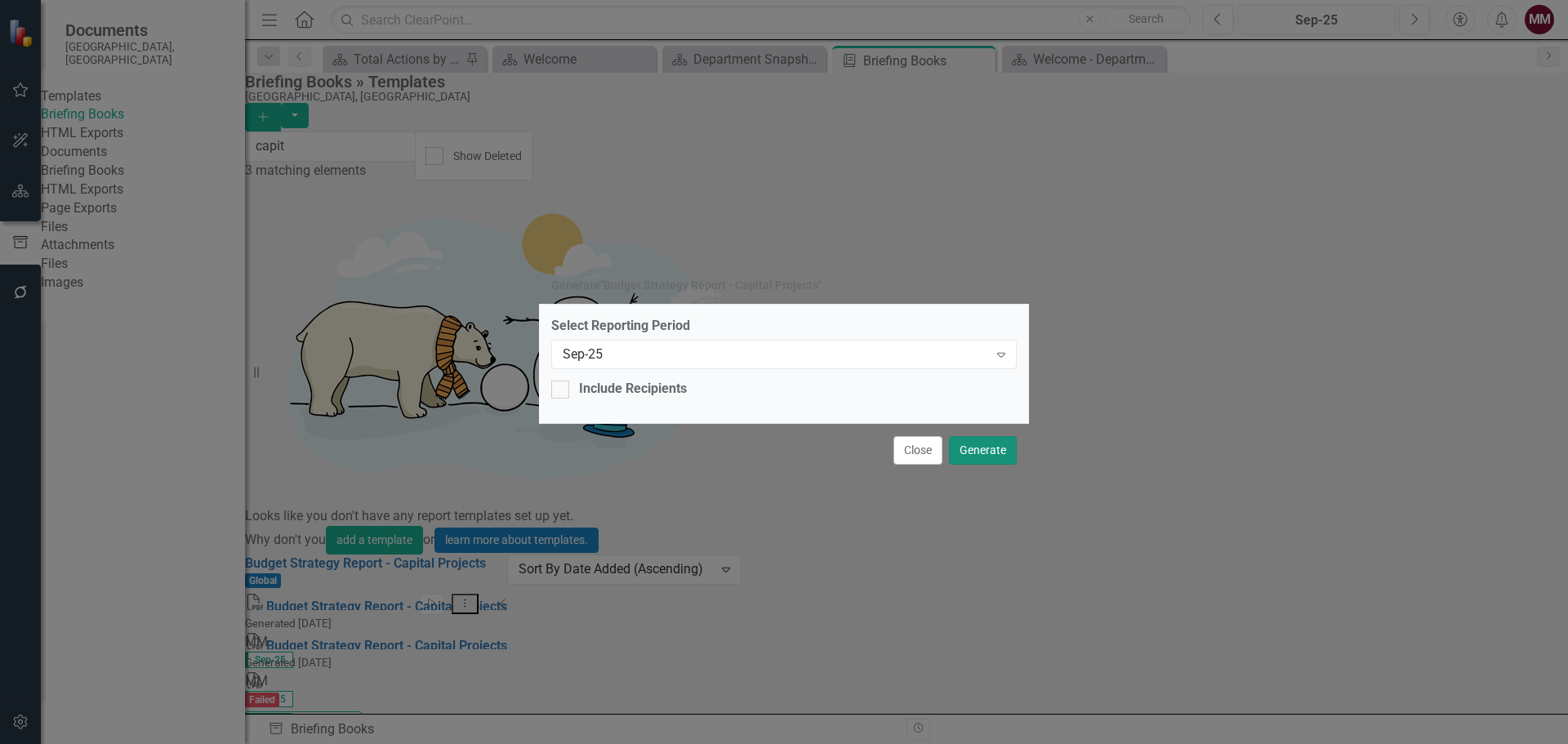
click at [989, 452] on button "Generate" at bounding box center [983, 450] width 68 height 29
